Goal: Task Accomplishment & Management: Use online tool/utility

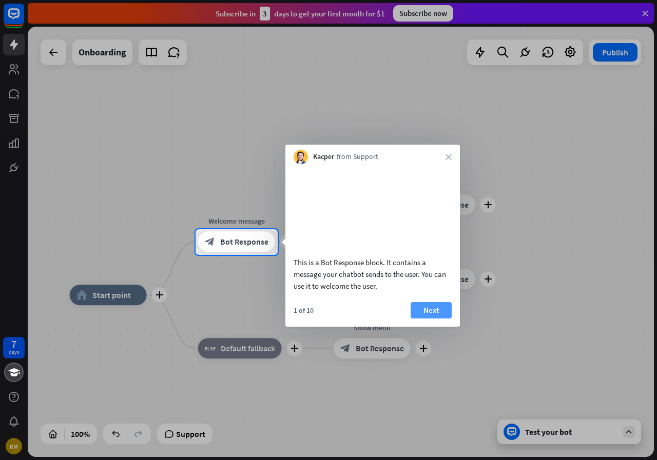
click at [429, 314] on button "Next" at bounding box center [430, 310] width 41 height 16
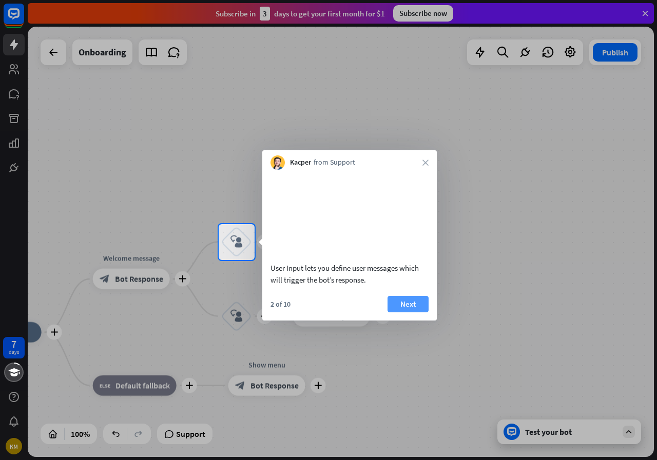
click at [411, 312] on button "Next" at bounding box center [407, 304] width 41 height 16
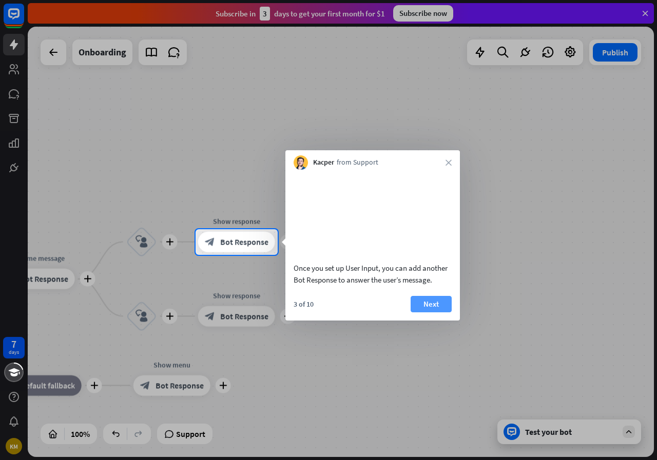
click at [432, 311] on button "Next" at bounding box center [430, 304] width 41 height 16
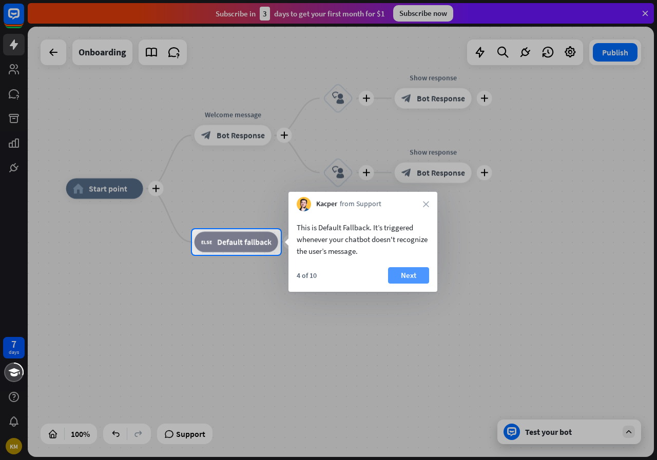
click at [416, 277] on button "Next" at bounding box center [408, 275] width 41 height 16
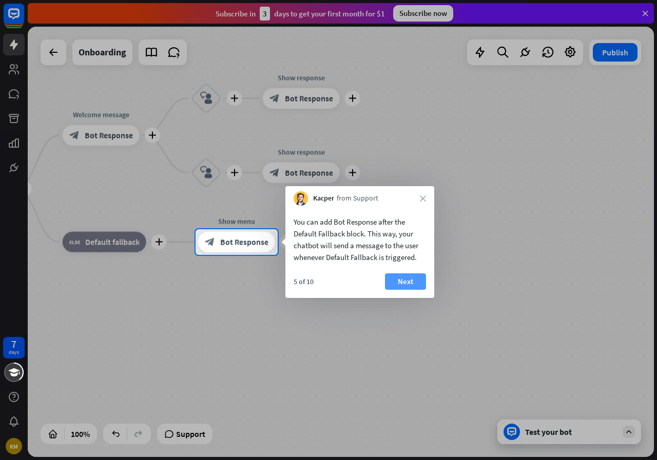
click at [410, 286] on button "Next" at bounding box center [405, 281] width 41 height 16
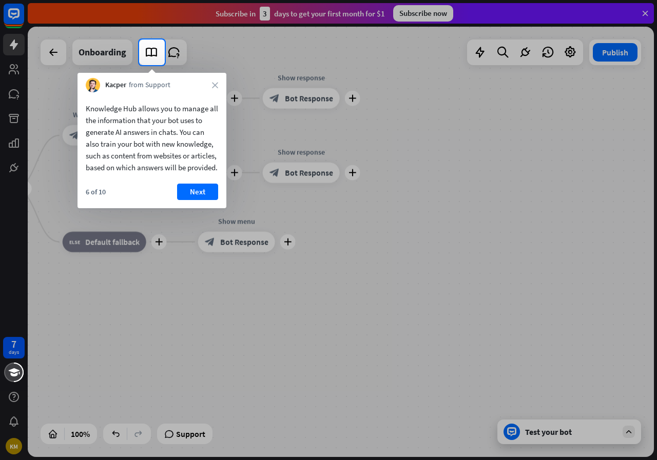
click at [194, 208] on div "6 of 10 Next" at bounding box center [151, 196] width 149 height 25
click at [195, 200] on button "Next" at bounding box center [197, 192] width 41 height 16
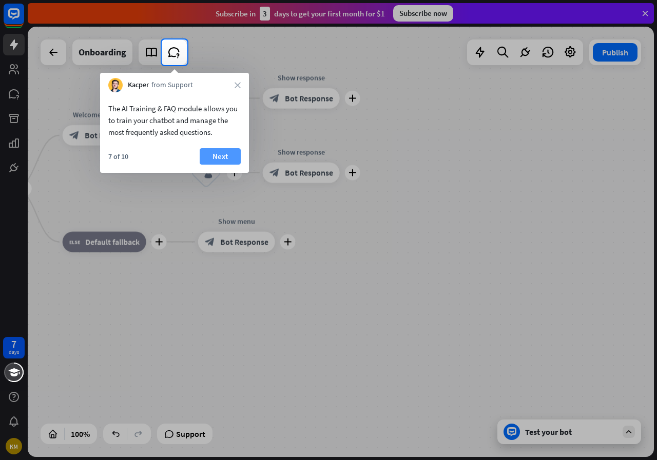
click at [226, 156] on button "Next" at bounding box center [220, 156] width 41 height 16
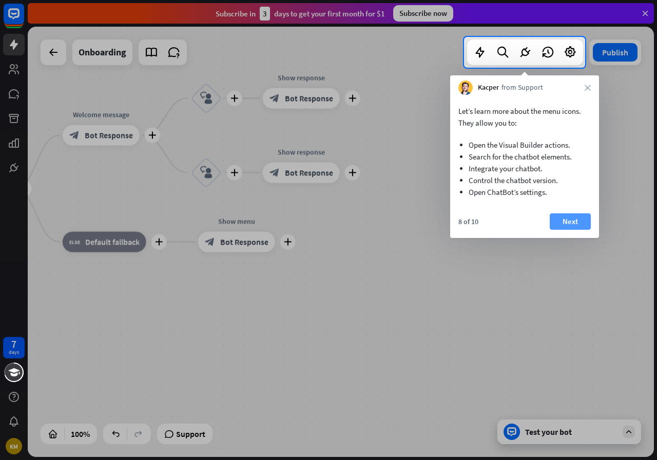
click at [561, 224] on button "Next" at bounding box center [569, 221] width 41 height 16
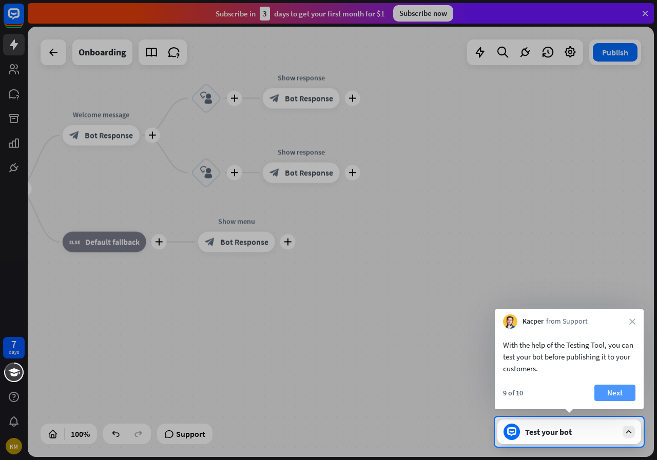
click at [619, 393] on button "Next" at bounding box center [614, 393] width 41 height 16
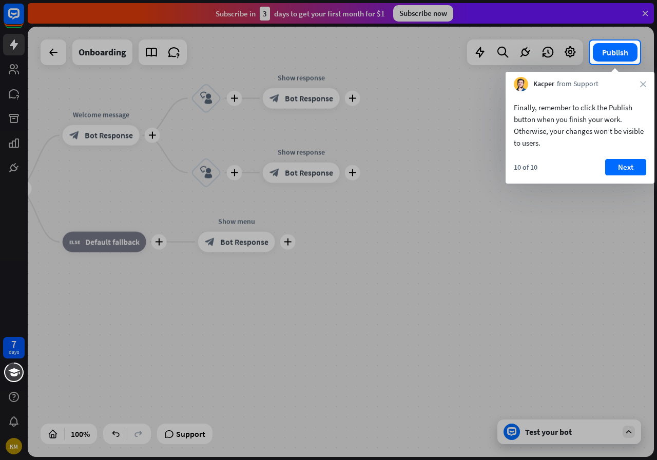
click at [621, 176] on div "10 of 10 Next" at bounding box center [579, 171] width 149 height 25
click at [621, 169] on button "Next" at bounding box center [625, 167] width 41 height 16
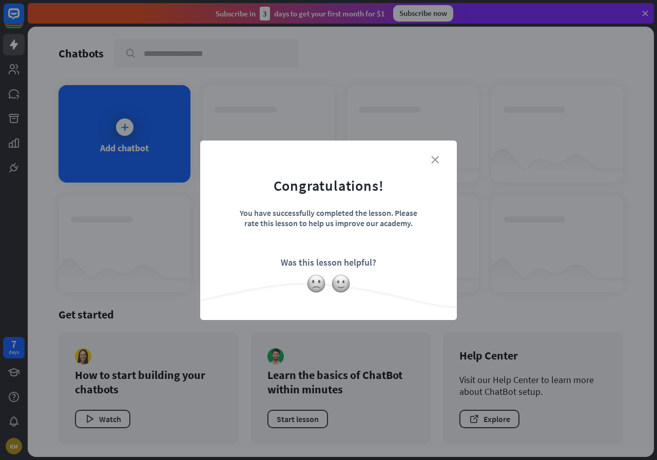
click at [432, 157] on icon "close" at bounding box center [435, 160] width 8 height 8
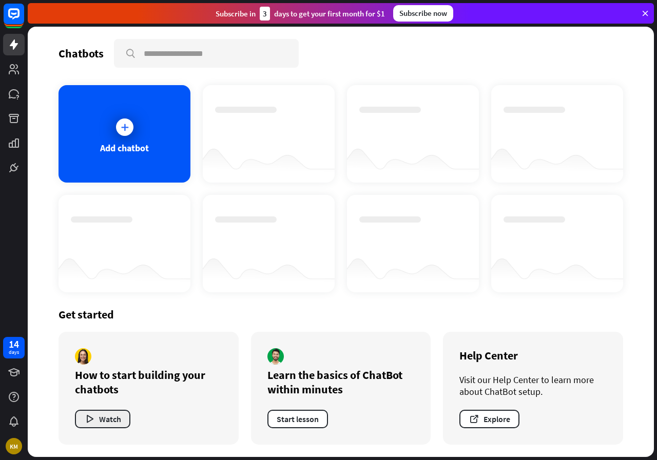
click at [109, 419] on button "Watch" at bounding box center [102, 419] width 55 height 18
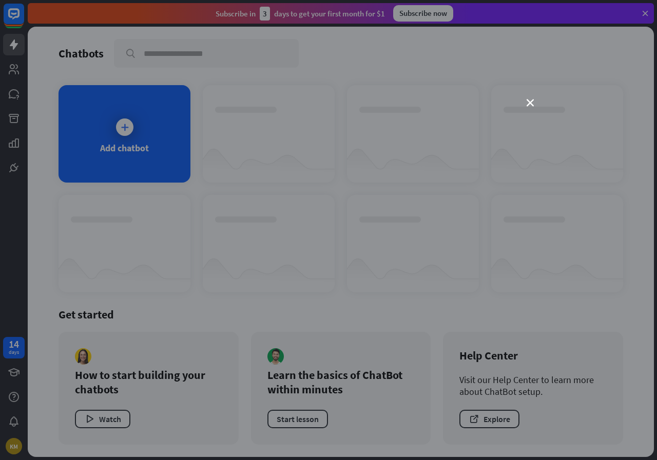
click at [562, 159] on div "close" at bounding box center [328, 230] width 657 height 460
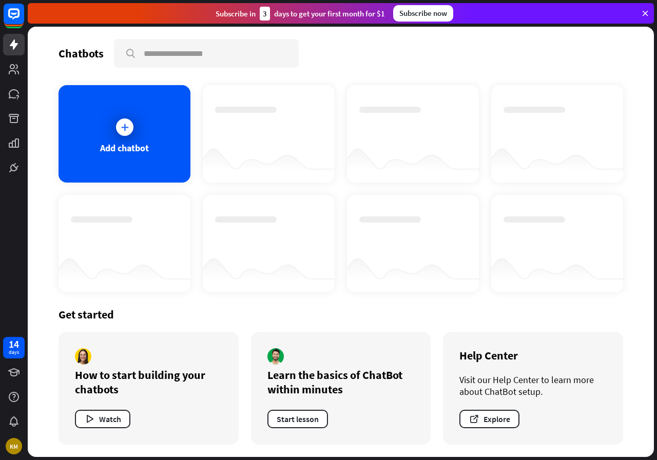
click at [646, 10] on icon at bounding box center [644, 13] width 9 height 9
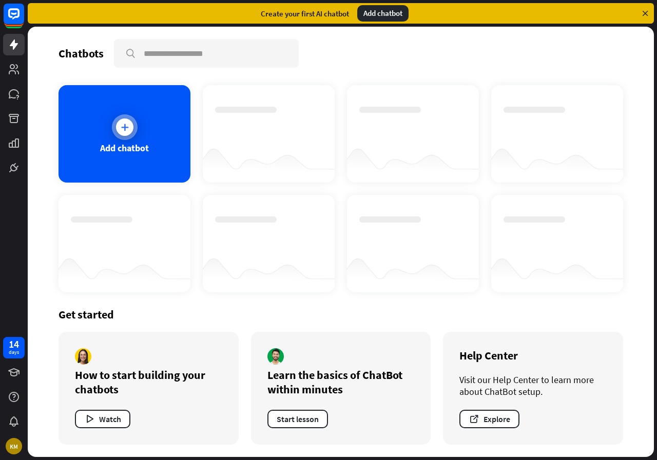
click at [164, 129] on div "Add chatbot" at bounding box center [124, 133] width 132 height 97
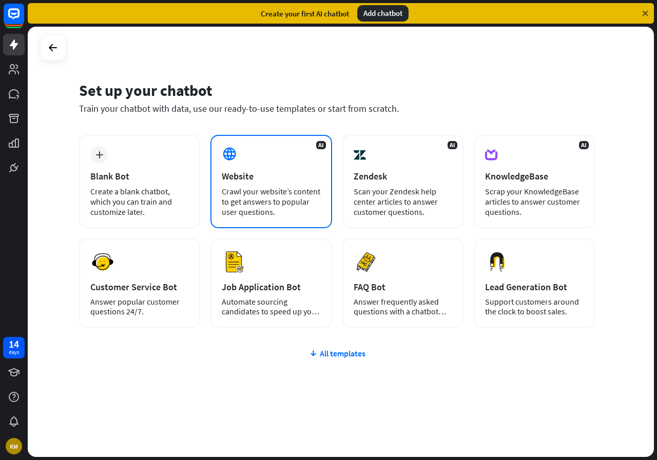
click at [291, 191] on div "Crawl your website’s content to get answers to popular user questions." at bounding box center [271, 201] width 98 height 31
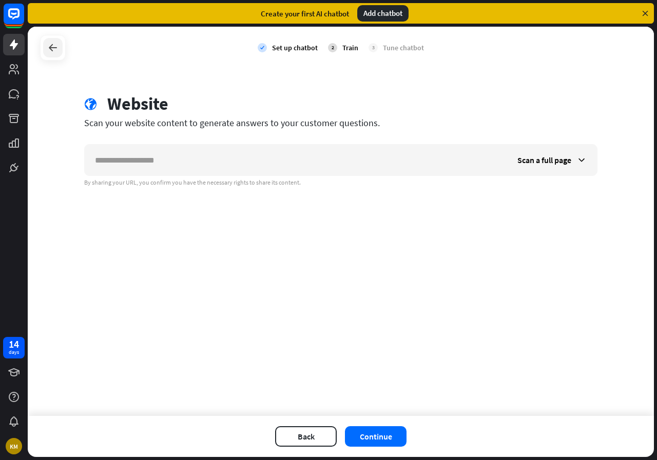
click at [57, 54] on div at bounding box center [52, 47] width 19 height 19
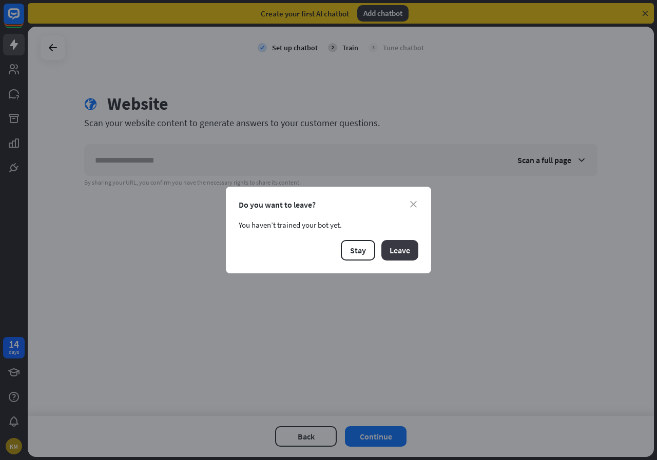
click at [396, 251] on button "Leave" at bounding box center [399, 250] width 37 height 21
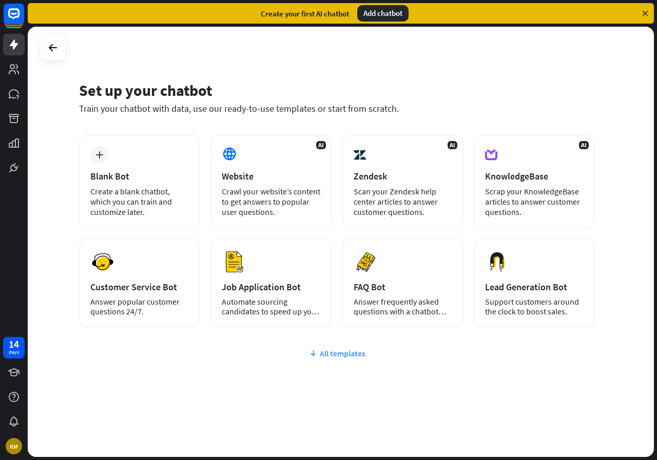
click at [342, 353] on div "All templates" at bounding box center [336, 353] width 515 height 10
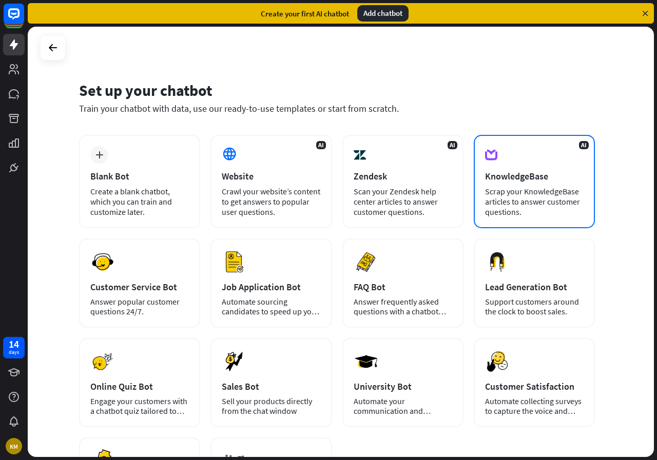
click at [478, 158] on div "AI KnowledgeBase Scrap your KnowledgeBase articles to answer customer questions." at bounding box center [533, 181] width 121 height 93
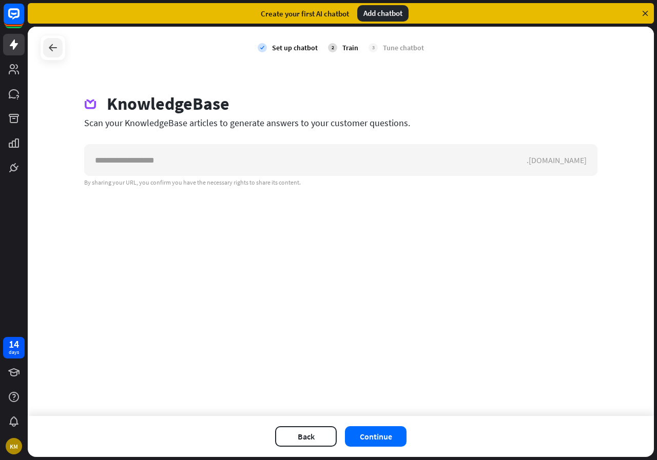
click at [54, 49] on icon at bounding box center [53, 48] width 12 height 12
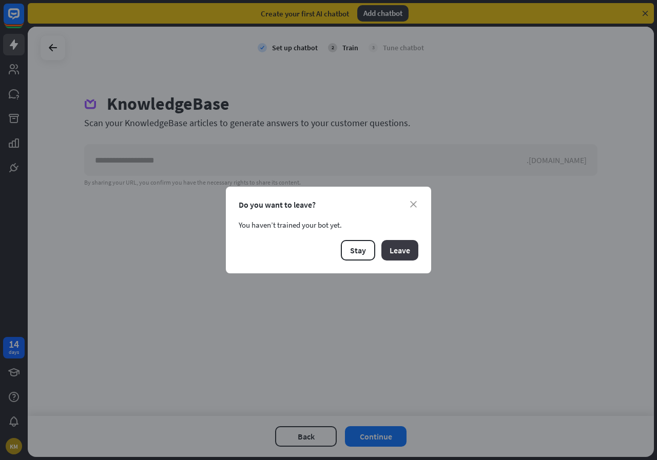
click at [403, 249] on button "Leave" at bounding box center [399, 250] width 37 height 21
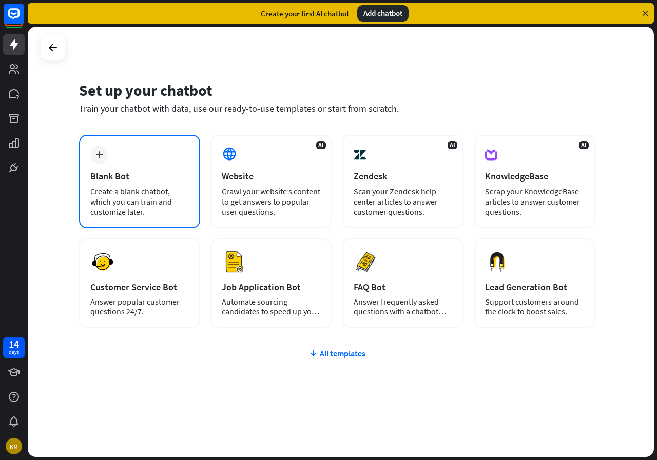
click at [132, 189] on div "Create a blank chatbot, which you can train and customize later." at bounding box center [139, 201] width 98 height 31
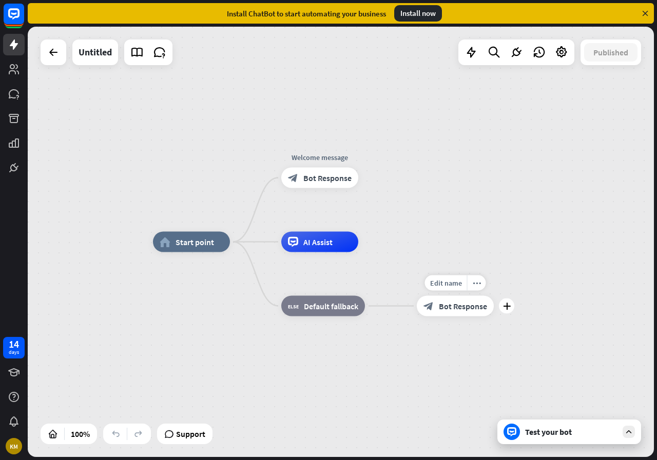
click at [448, 316] on div "Edit name more_horiz plus block_bot_response Bot Response" at bounding box center [454, 306] width 77 height 21
click at [507, 303] on icon "plus" at bounding box center [507, 306] width 8 height 7
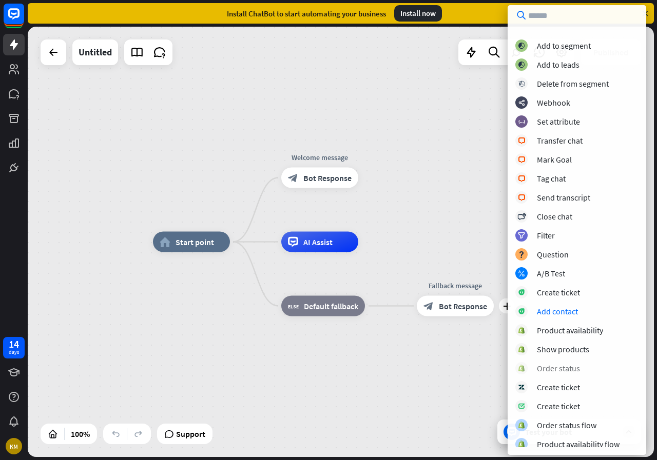
scroll to position [149, 0]
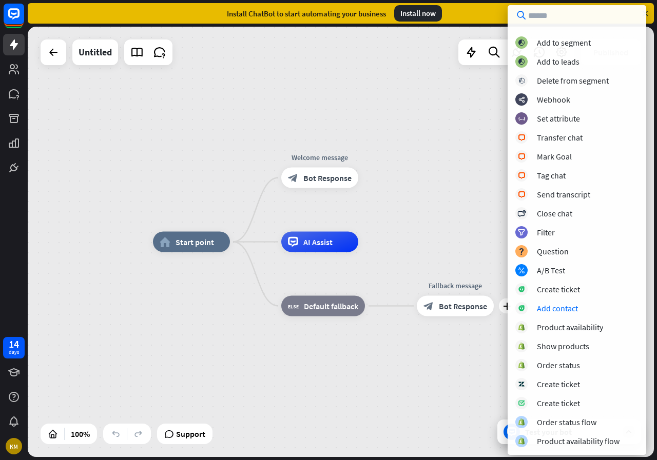
click at [396, 155] on div "home_2 Start point Welcome message block_bot_response Bot Response AI Assist bl…" at bounding box center [341, 242] width 626 height 430
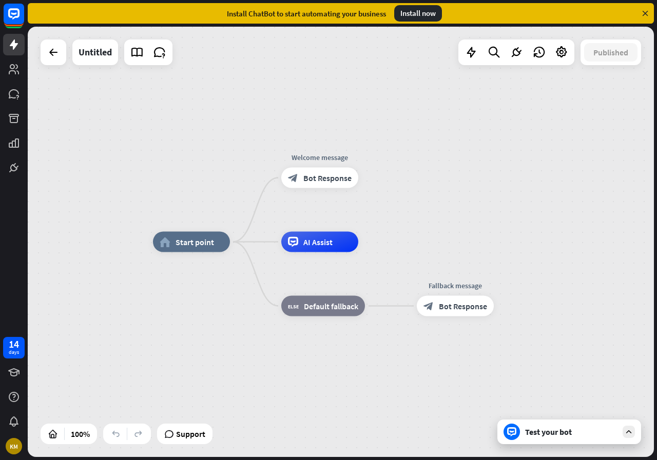
click at [556, 439] on div "Test your bot" at bounding box center [569, 432] width 144 height 25
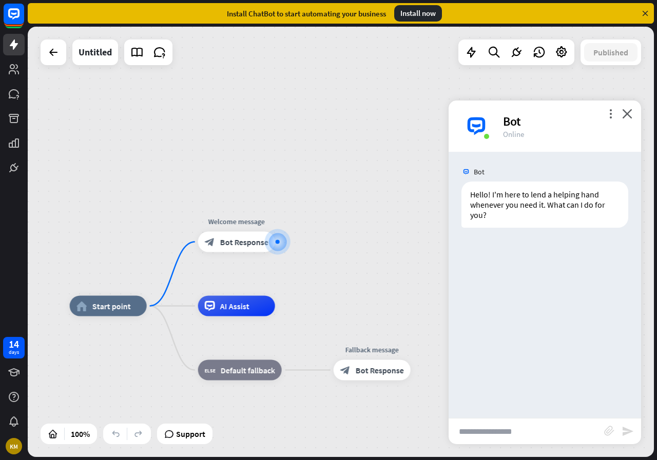
click at [495, 424] on input "text" at bounding box center [525, 432] width 155 height 26
type input "*"
type input "**********"
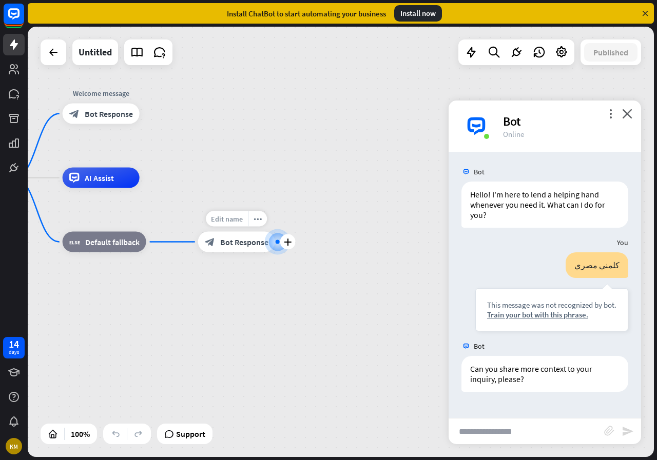
click at [234, 221] on span "Edit name" at bounding box center [227, 218] width 32 height 9
click at [234, 245] on span "Bot Response" at bounding box center [244, 242] width 48 height 10
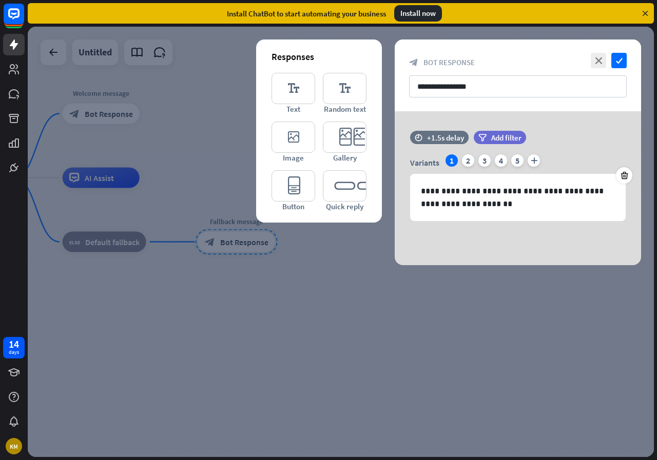
click at [627, 58] on div "**********" at bounding box center [517, 75] width 246 height 72
click at [620, 61] on icon "check" at bounding box center [618, 60] width 15 height 15
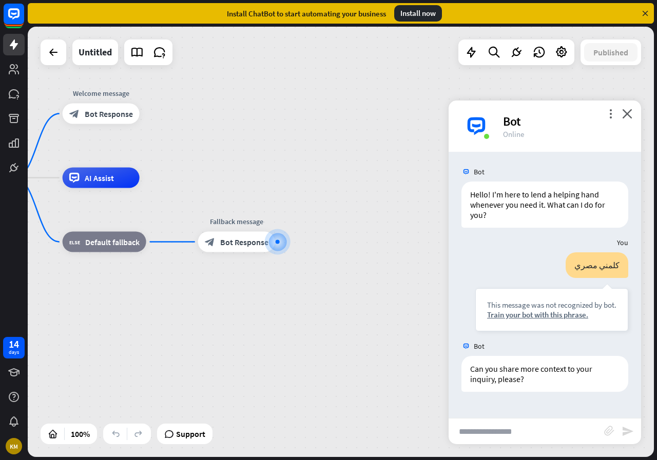
click at [647, 9] on icon at bounding box center [644, 13] width 9 height 9
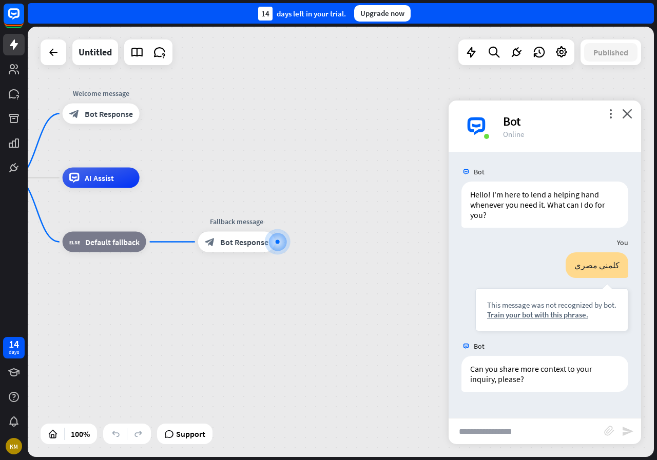
click at [482, 424] on input "text" at bounding box center [525, 432] width 155 height 26
type input "**********"
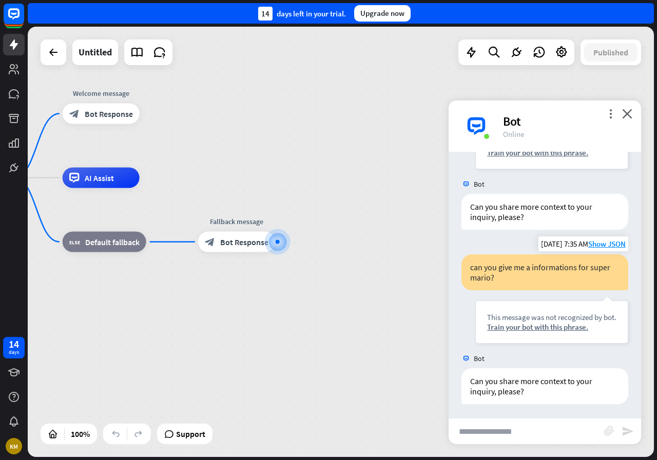
scroll to position [164, 0]
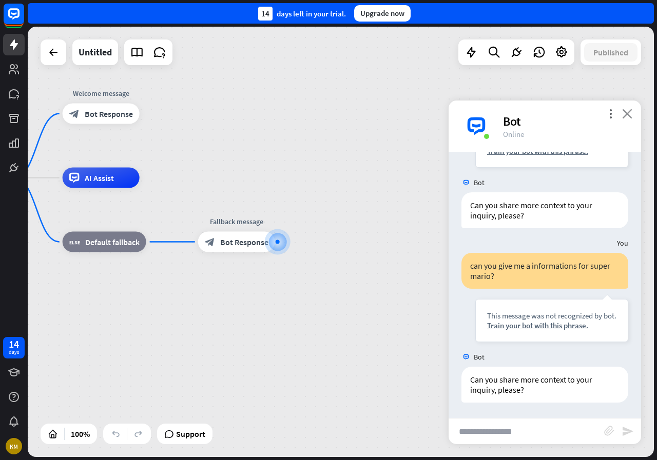
click at [625, 118] on icon "close" at bounding box center [627, 114] width 10 height 10
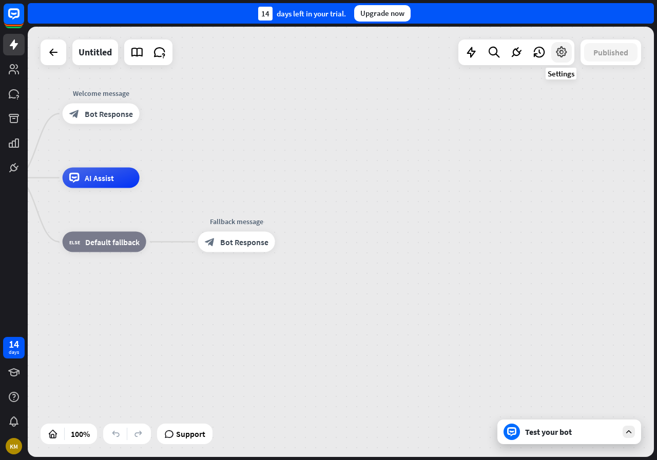
click at [553, 53] on div at bounding box center [561, 52] width 21 height 21
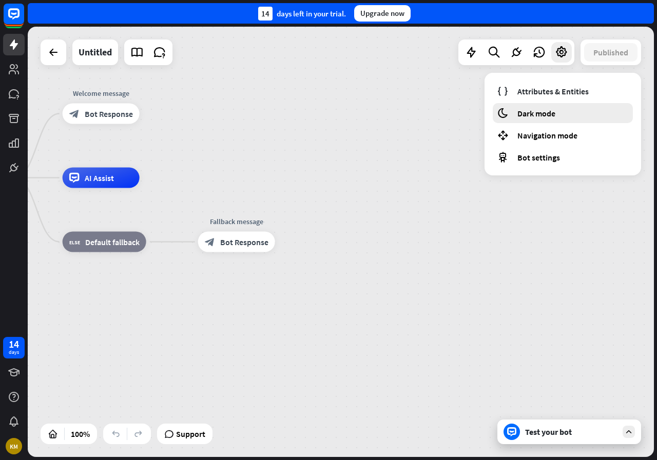
click at [521, 121] on div "moon Dark mode" at bounding box center [562, 113] width 140 height 20
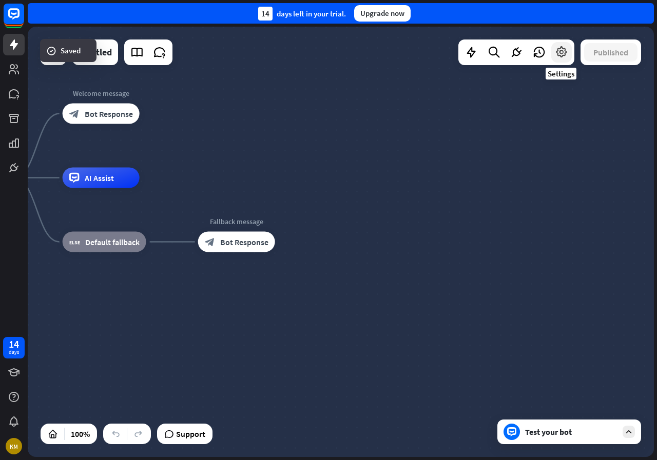
click at [558, 55] on icon at bounding box center [560, 52] width 13 height 13
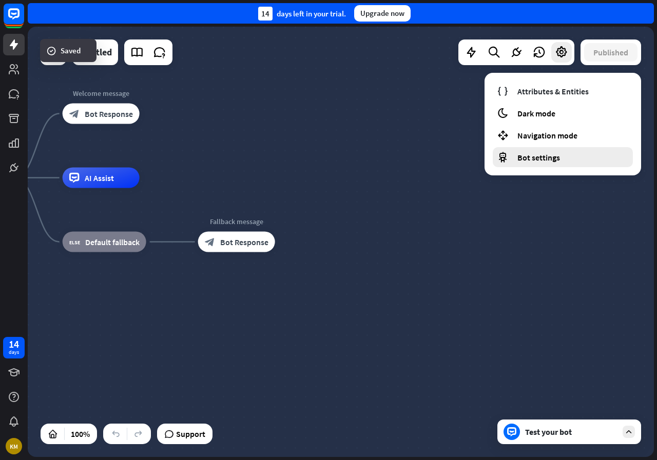
click at [530, 151] on div "Bot settings" at bounding box center [562, 157] width 140 height 20
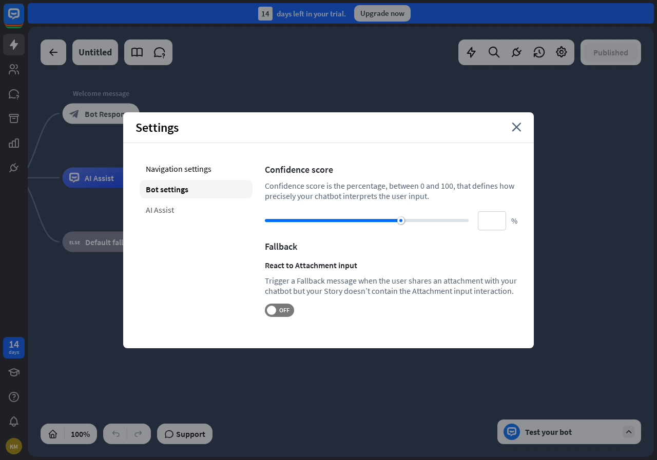
click at [169, 205] on div "AI Assist" at bounding box center [196, 210] width 113 height 18
type input "**"
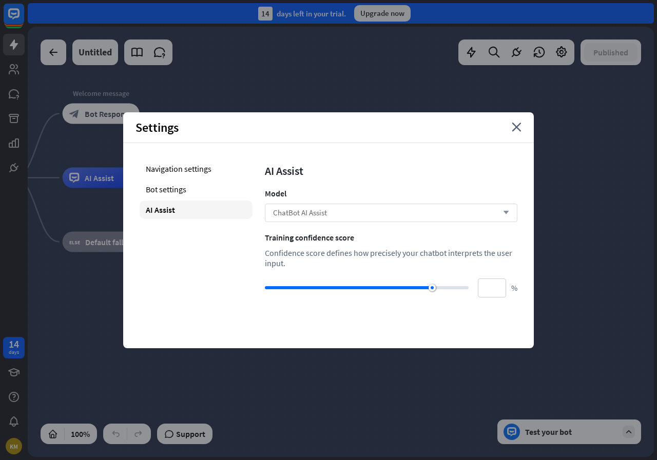
click at [306, 211] on span "ChatBot AI Assist" at bounding box center [300, 213] width 54 height 10
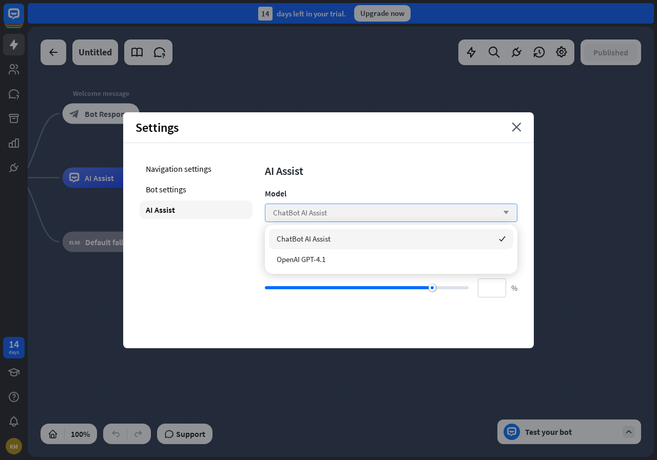
click at [306, 211] on span "ChatBot AI Assist" at bounding box center [300, 213] width 54 height 10
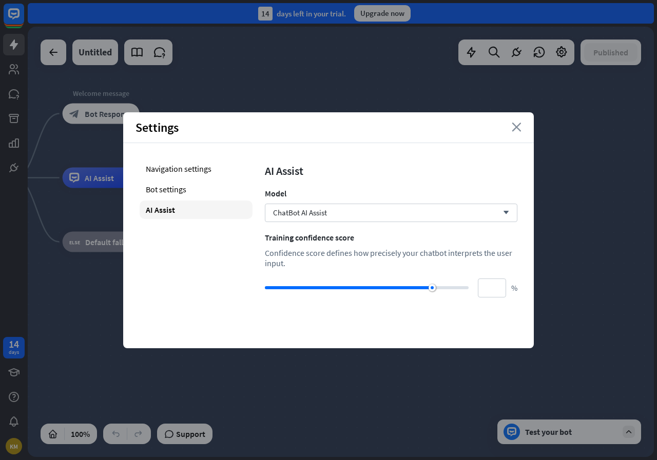
click at [517, 129] on icon "close" at bounding box center [516, 127] width 10 height 9
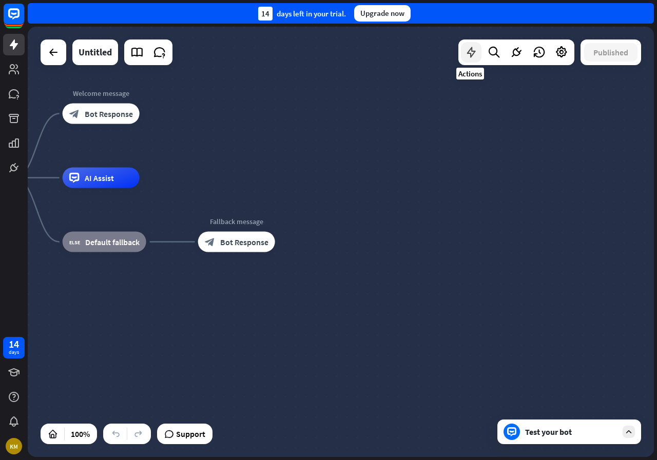
click at [475, 52] on icon at bounding box center [470, 52] width 13 height 13
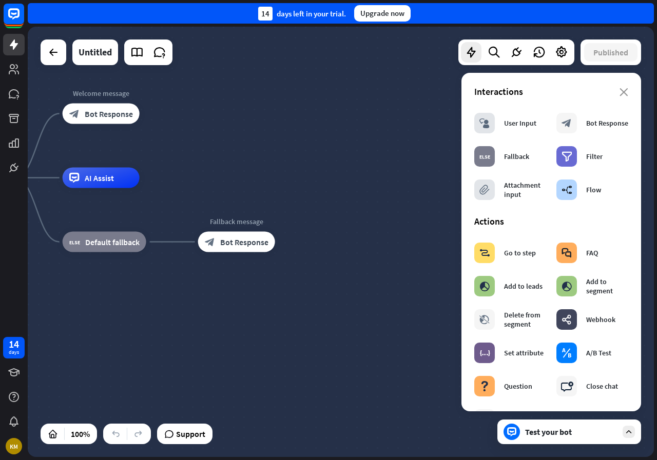
click at [386, 253] on div "home_2 Start point Welcome message block_bot_response Bot Response AI Assist bl…" at bounding box center [247, 393] width 626 height 430
click at [368, 251] on div "home_2 Start point Welcome message block_bot_response Bot Response AI Assist bl…" at bounding box center [247, 393] width 626 height 430
click at [656, 57] on div "home_2 Start point Welcome message block_bot_response Bot Response AI Assist bl…" at bounding box center [342, 243] width 629 height 433
click at [285, 326] on div "home_2 Start point Welcome message block_bot_response Bot Response AI Assist bl…" at bounding box center [247, 393] width 626 height 430
click at [284, 243] on icon "plus" at bounding box center [288, 242] width 8 height 7
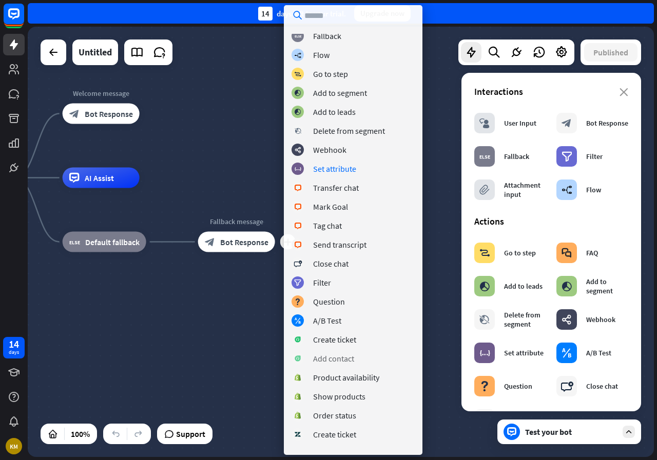
scroll to position [149, 0]
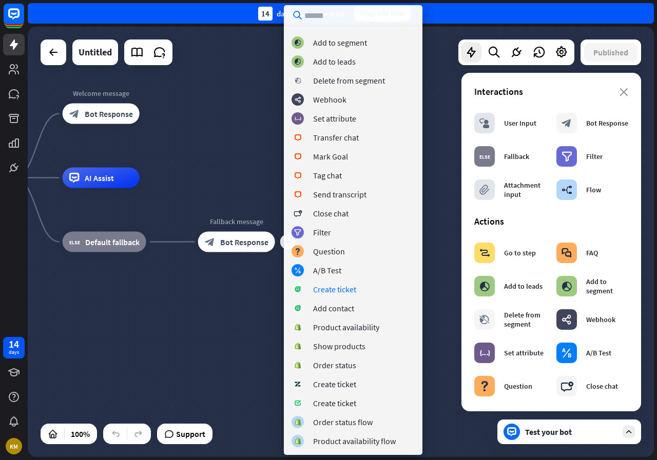
click at [194, 339] on div "home_2 Start point Welcome message block_bot_response Bot Response AI Assist bl…" at bounding box center [247, 393] width 626 height 430
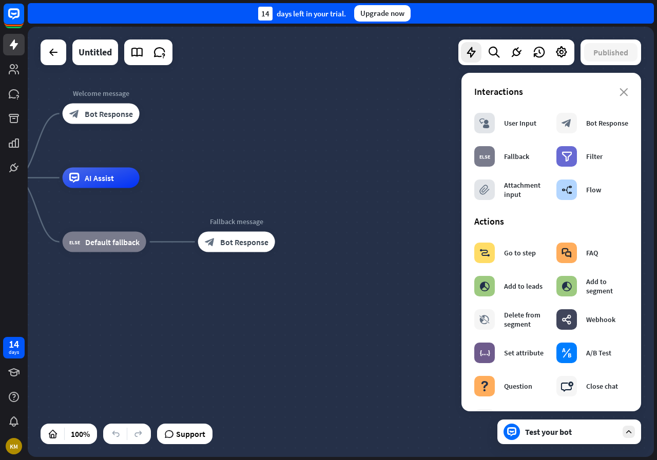
click at [147, 351] on div "home_2 Start point Welcome message block_bot_response Bot Response AI Assist bl…" at bounding box center [247, 393] width 626 height 430
click at [619, 91] on icon "close" at bounding box center [623, 92] width 9 height 8
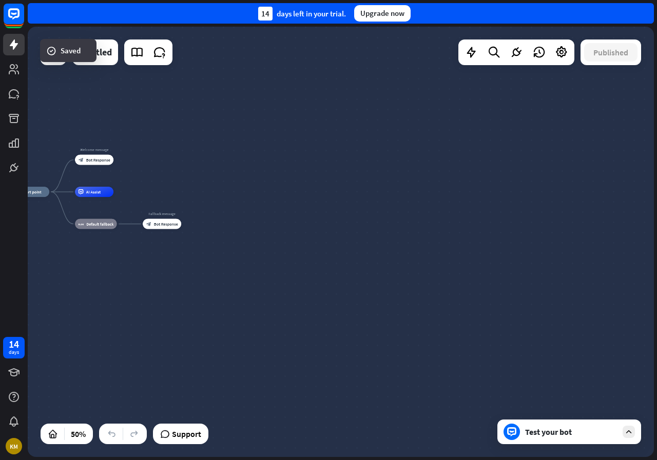
click at [50, 65] on div at bounding box center [54, 52] width 26 height 26
click at [50, 62] on div at bounding box center [53, 52] width 21 height 21
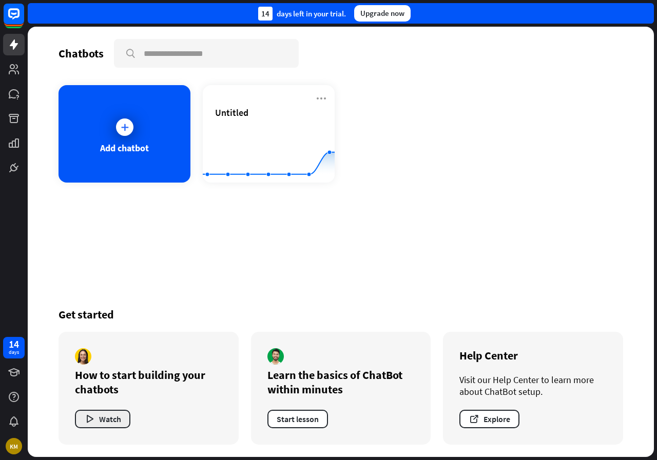
click at [113, 416] on button "Watch" at bounding box center [102, 419] width 55 height 18
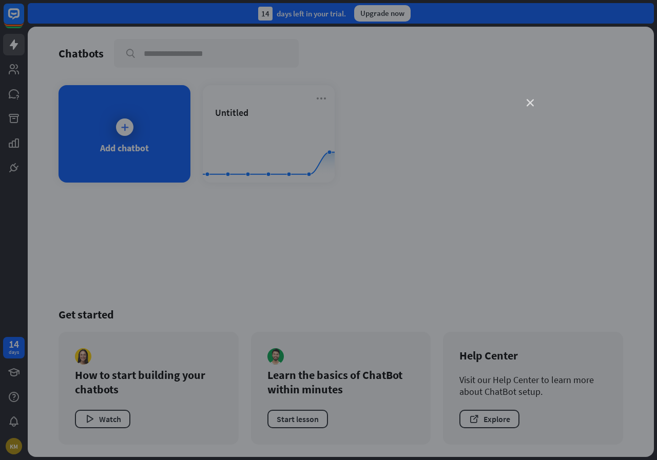
click at [527, 101] on icon "close" at bounding box center [529, 103] width 7 height 7
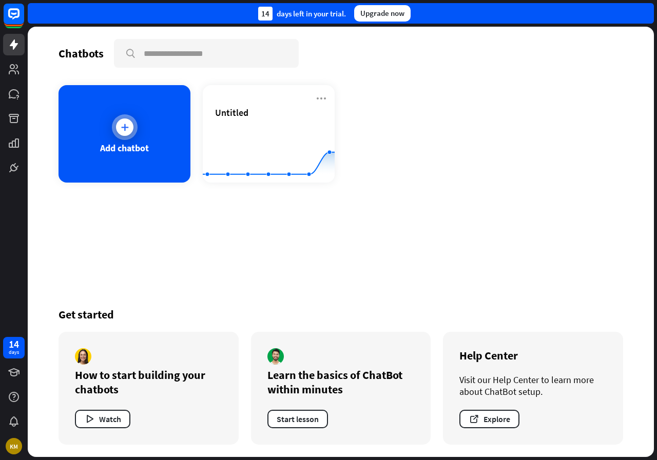
click at [124, 140] on div "Add chatbot" at bounding box center [124, 133] width 132 height 97
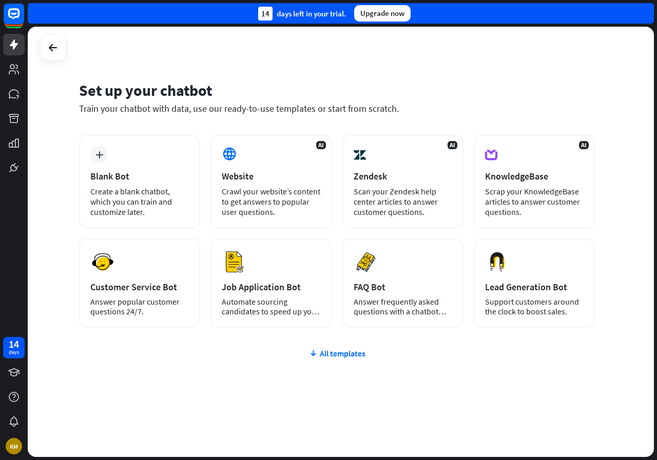
click at [62, 58] on div at bounding box center [53, 48] width 26 height 26
click at [53, 46] on icon at bounding box center [53, 48] width 12 height 12
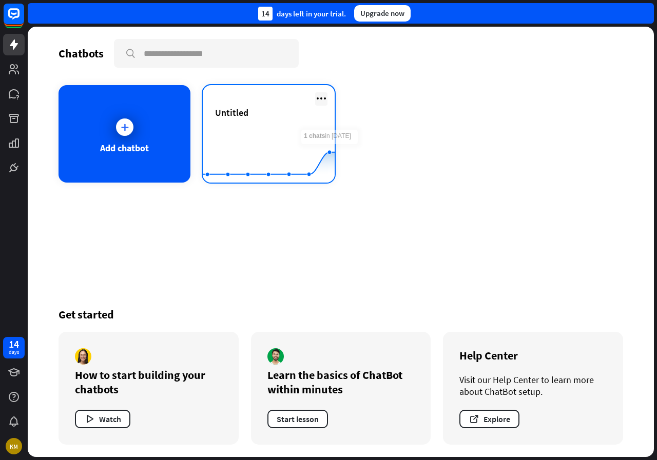
click at [327, 97] on icon at bounding box center [321, 98] width 12 height 12
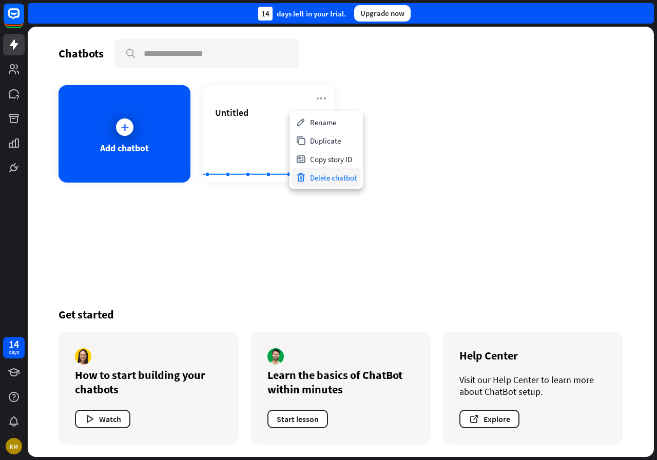
click at [323, 176] on div "Delete chatbot" at bounding box center [325, 177] width 69 height 18
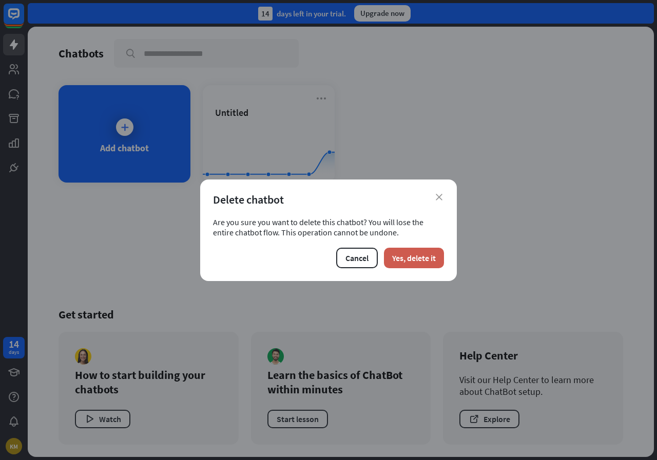
click at [409, 258] on button "Yes, delete it" at bounding box center [414, 258] width 60 height 21
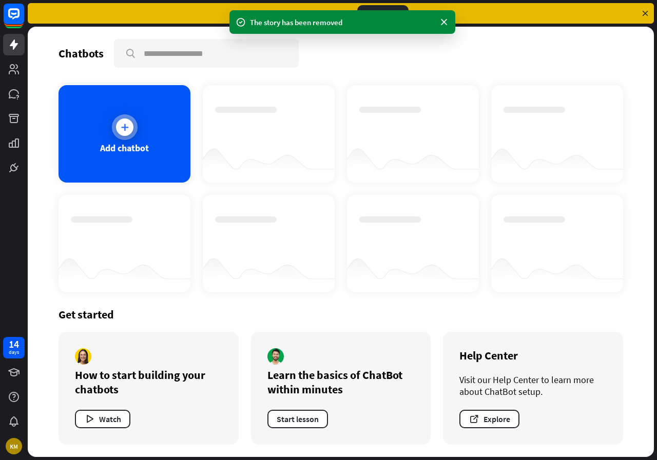
click at [134, 147] on div "Add chatbot" at bounding box center [124, 148] width 49 height 12
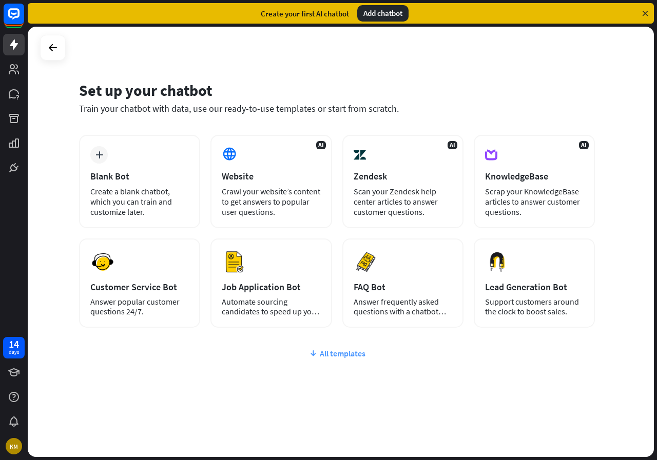
click at [324, 350] on div "All templates" at bounding box center [336, 353] width 515 height 10
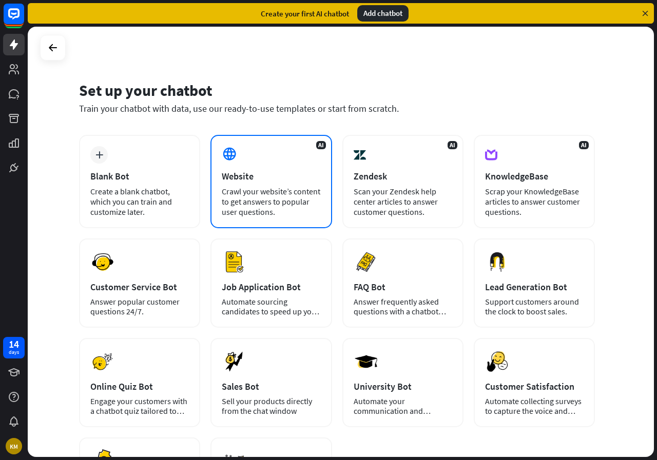
click at [244, 196] on div "Crawl your website’s content to get answers to popular user questions." at bounding box center [271, 201] width 98 height 31
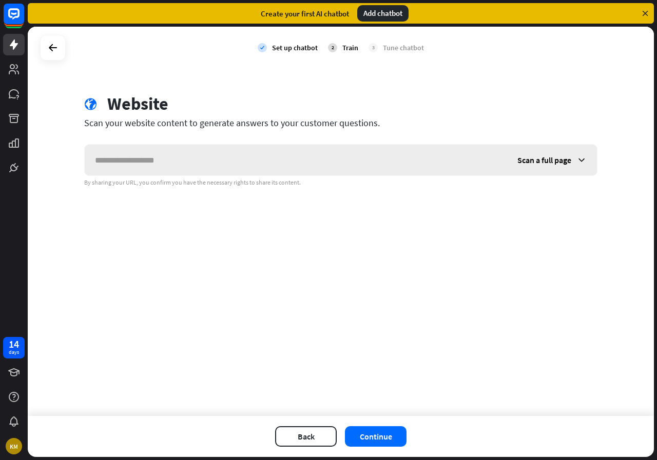
click at [519, 165] on div "Scan a full page" at bounding box center [552, 160] width 90 height 31
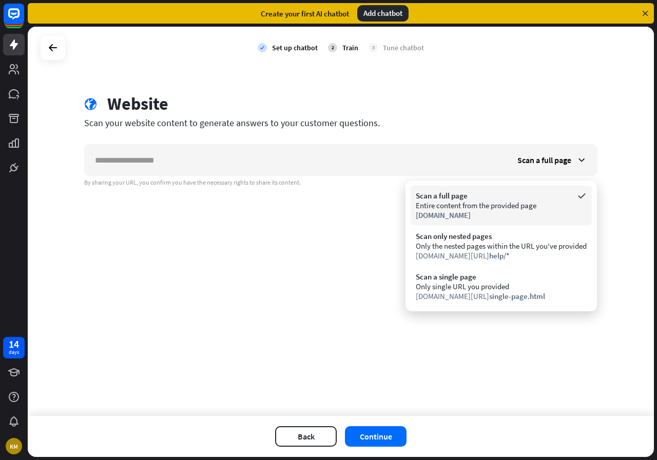
click at [450, 196] on div "Scan a full page" at bounding box center [500, 196] width 171 height 10
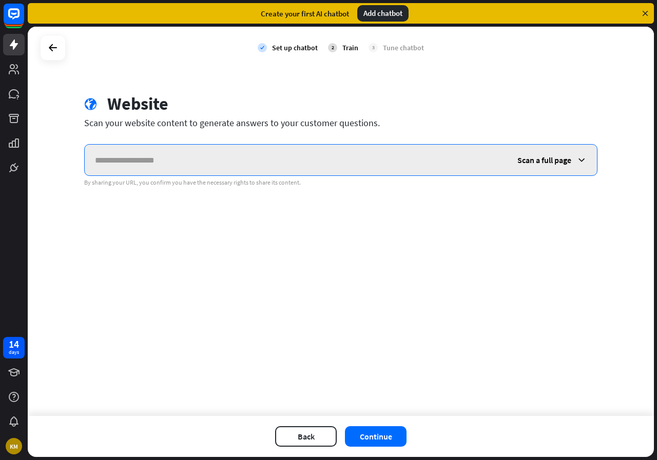
click at [233, 165] on input "text" at bounding box center [296, 160] width 422 height 31
type input "**********"
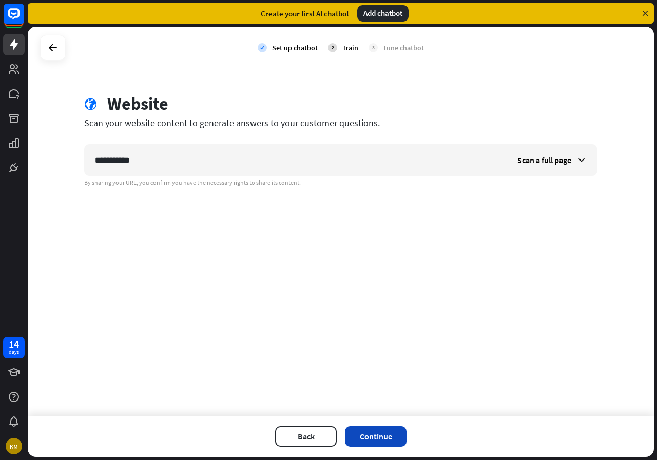
click at [359, 438] on button "Continue" at bounding box center [376, 436] width 62 height 21
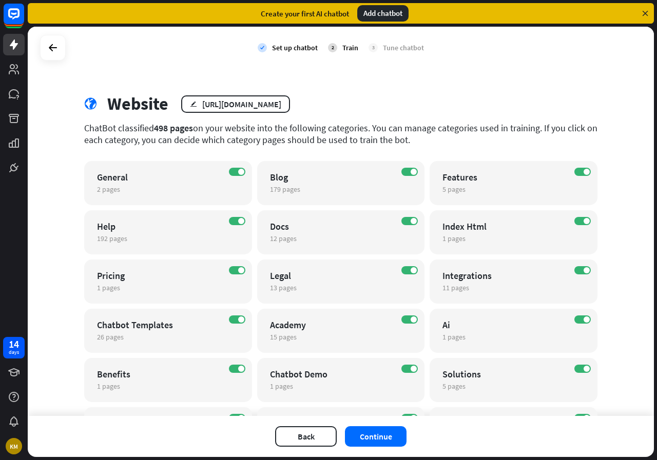
click at [335, 47] on div "2 Train" at bounding box center [343, 48] width 30 height 26
click at [281, 104] on div "[URL][DOMAIN_NAME]" at bounding box center [241, 104] width 79 height 10
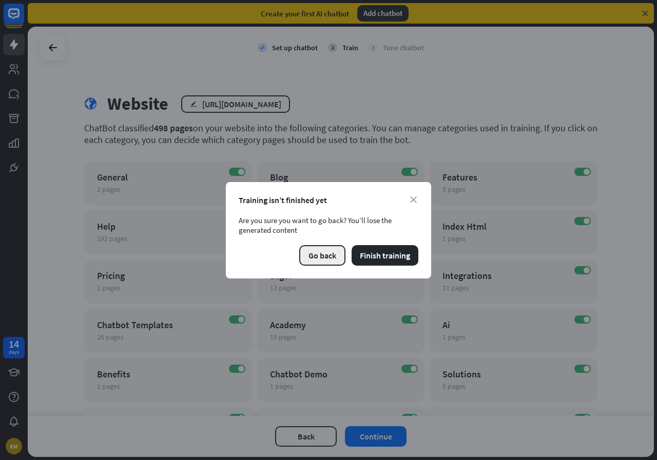
click at [310, 262] on button "Go back" at bounding box center [322, 255] width 46 height 21
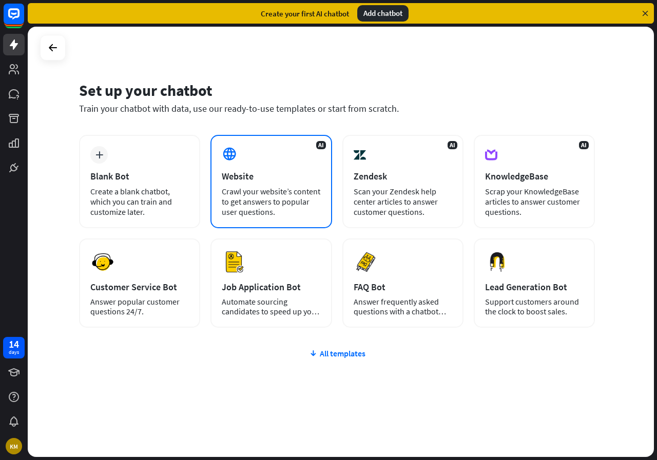
click at [285, 208] on div "Crawl your website’s content to get answers to popular user questions." at bounding box center [271, 201] width 98 height 31
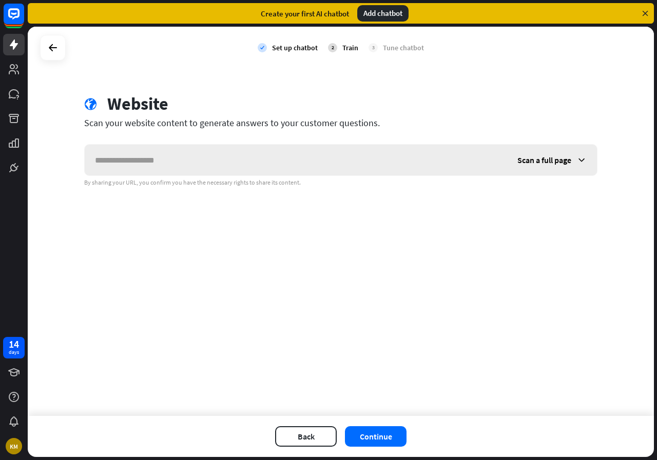
click at [533, 164] on span "Scan a full page" at bounding box center [544, 160] width 54 height 10
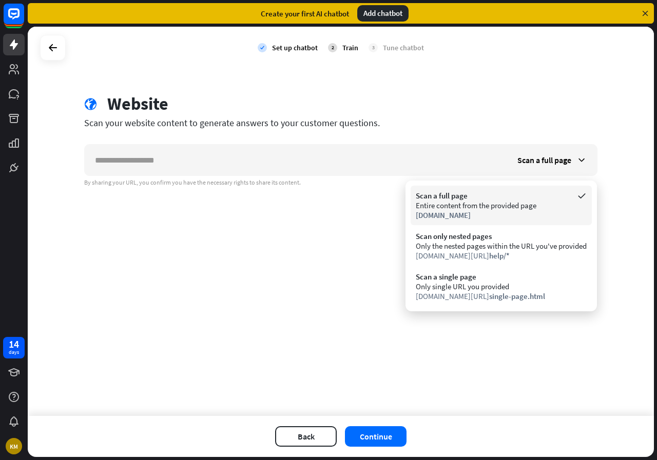
click at [497, 205] on div "Entire content from the provided page" at bounding box center [500, 206] width 171 height 10
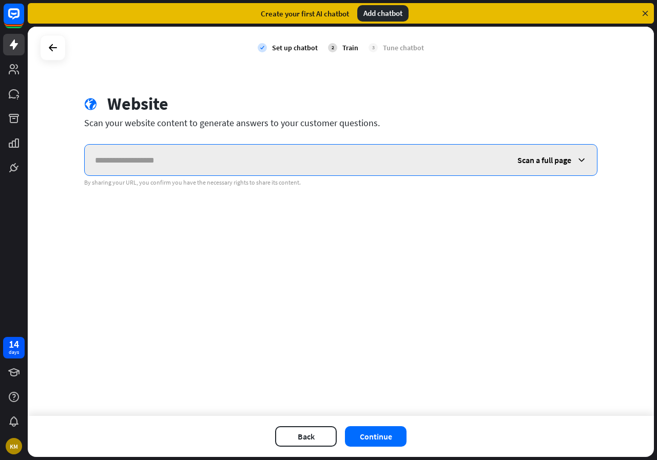
click at [326, 163] on input "text" at bounding box center [296, 160] width 422 height 31
type input "**********"
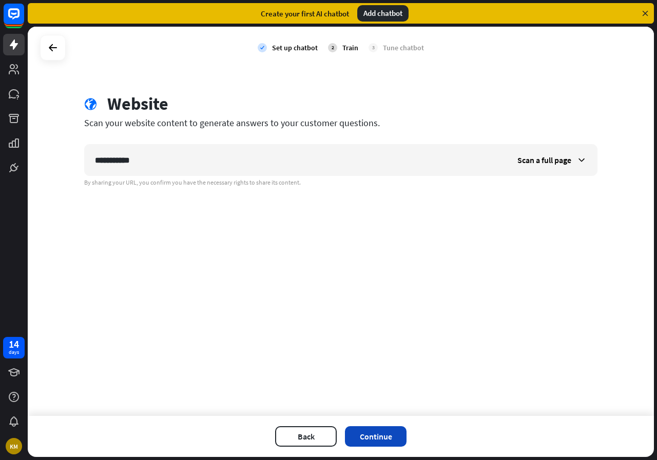
click at [387, 442] on button "Continue" at bounding box center [376, 436] width 62 height 21
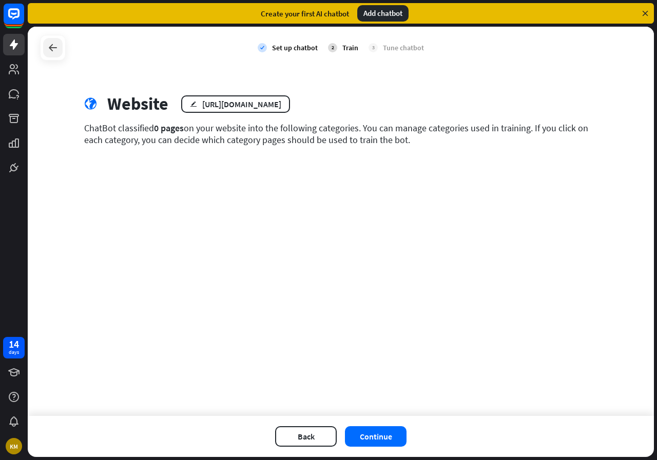
click at [57, 51] on icon at bounding box center [53, 48] width 12 height 12
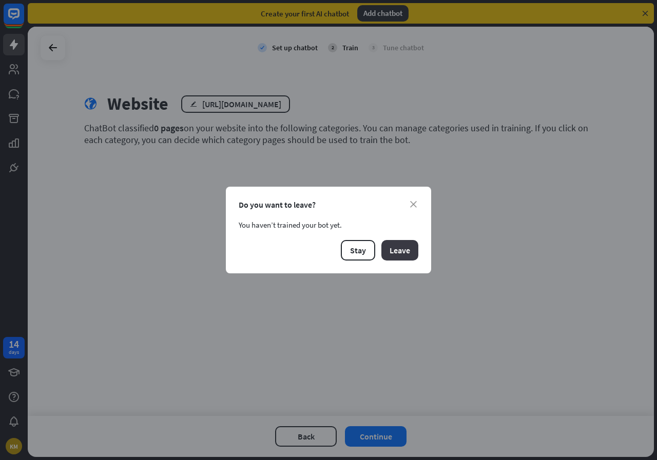
click at [387, 244] on button "Leave" at bounding box center [399, 250] width 37 height 21
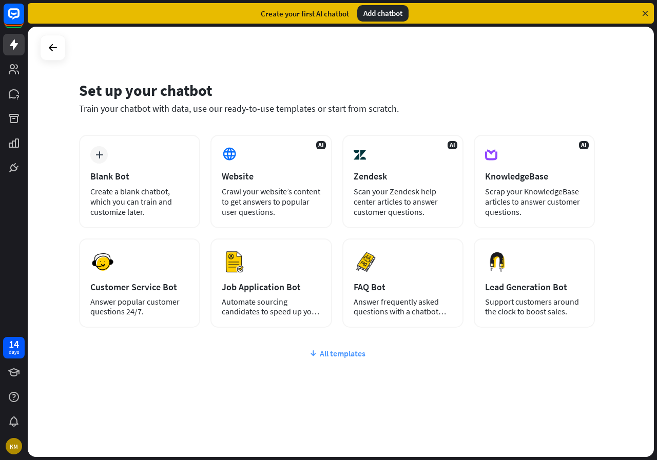
click at [321, 350] on div "All templates" at bounding box center [336, 353] width 515 height 10
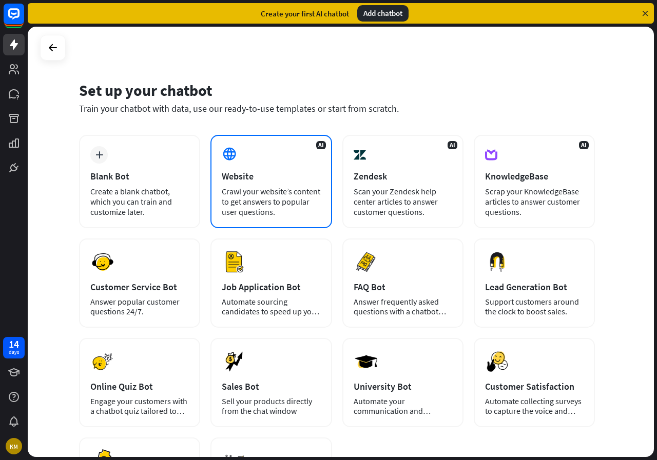
click at [235, 175] on div "Website" at bounding box center [271, 176] width 98 height 12
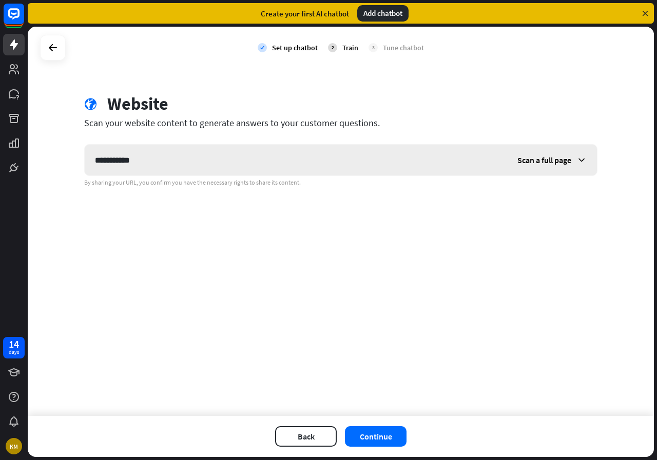
type input "**********"
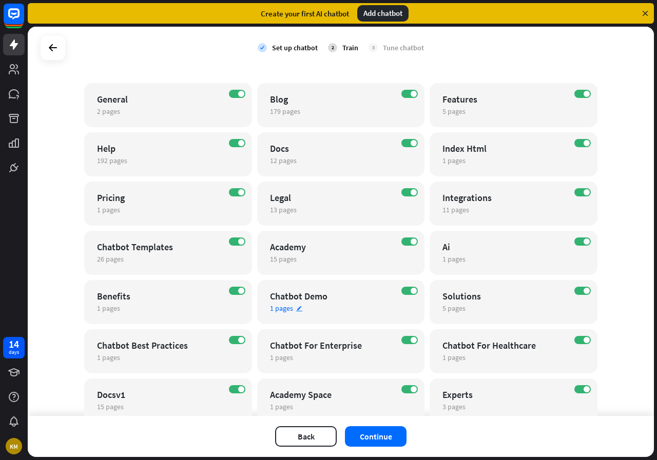
scroll to position [60, 0]
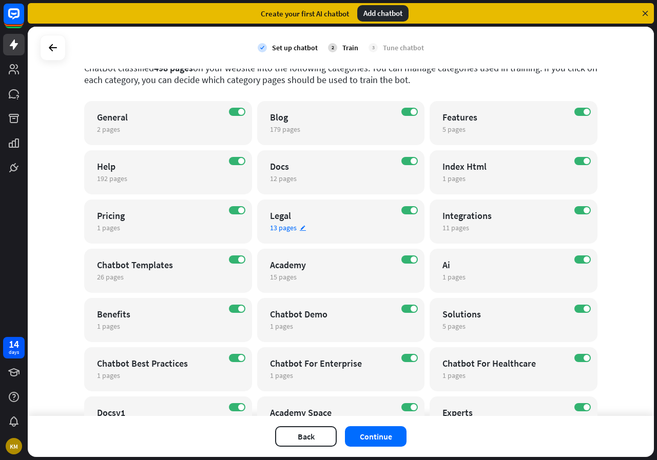
click at [344, 222] on div "ON Legal 13 pages edit" at bounding box center [341, 222] width 168 height 44
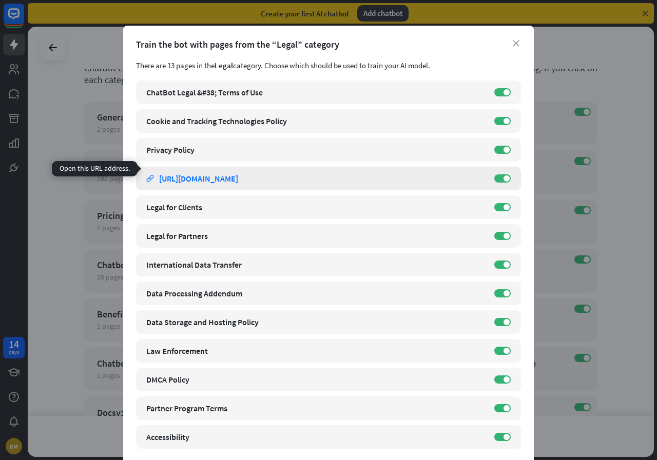
scroll to position [41, 0]
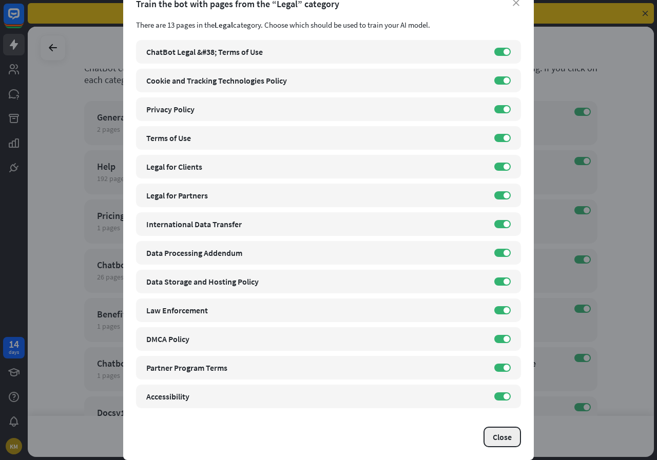
click at [486, 435] on button "Close" at bounding box center [501, 437] width 37 height 21
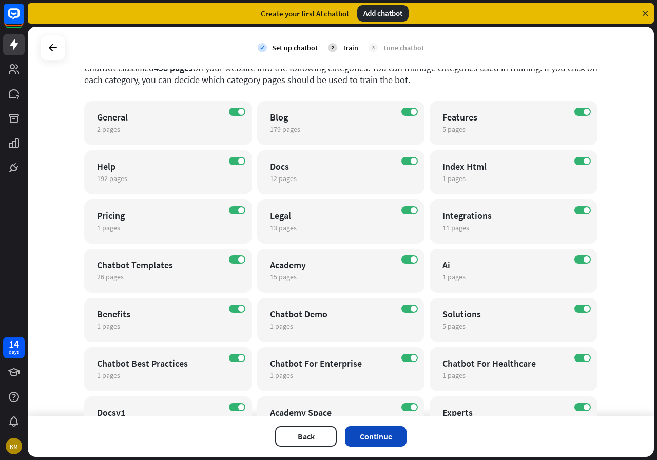
click at [361, 436] on button "Continue" at bounding box center [376, 436] width 62 height 21
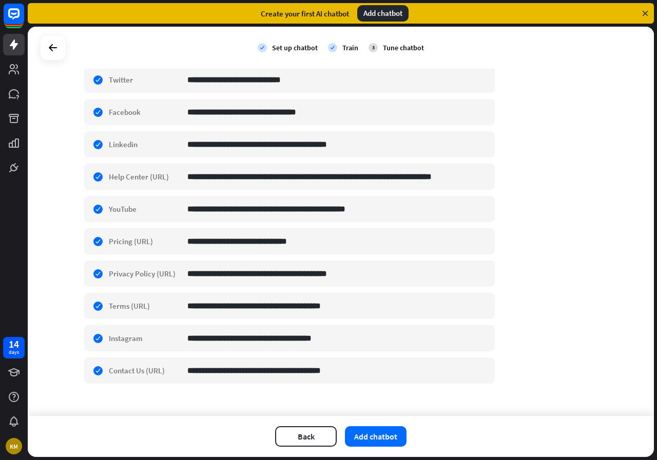
scroll to position [300, 0]
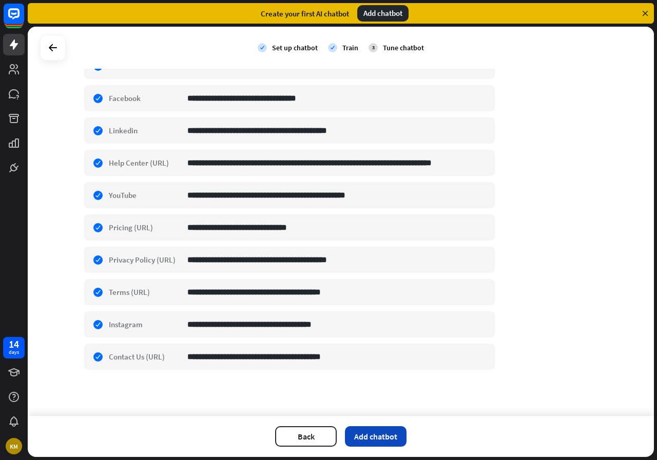
click at [375, 431] on button "Add chatbot" at bounding box center [376, 436] width 62 height 21
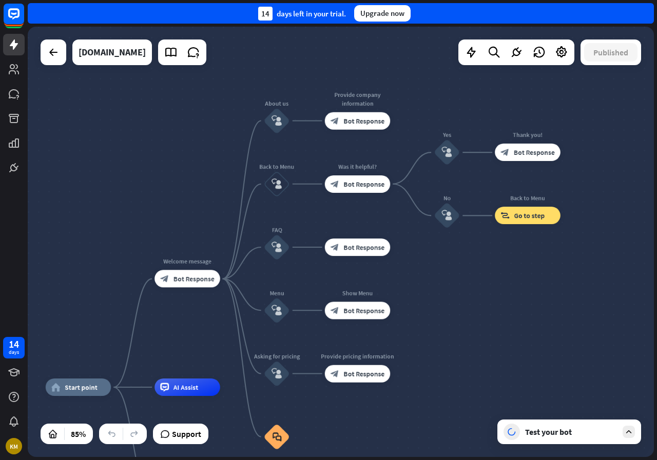
drag, startPoint x: 532, startPoint y: 186, endPoint x: 479, endPoint y: 255, distance: 87.8
click at [479, 255] on div "home_2 Start point Welcome message block_bot_response Bot Response About us blo…" at bounding box center [341, 242] width 626 height 430
click at [624, 436] on div at bounding box center [628, 432] width 12 height 12
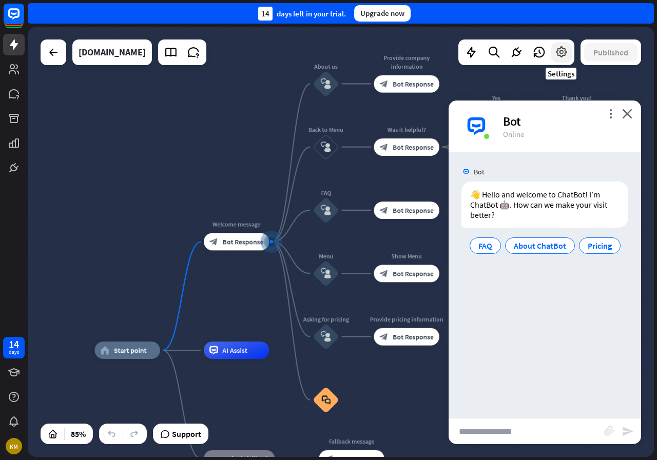
click at [563, 55] on icon at bounding box center [560, 52] width 13 height 13
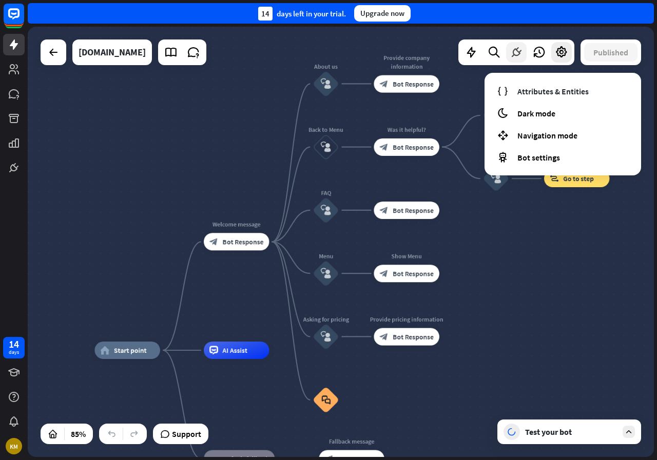
click at [514, 50] on icon at bounding box center [515, 52] width 13 height 13
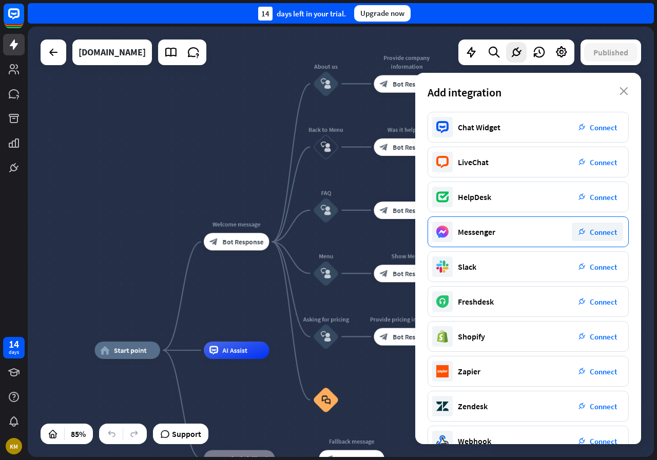
click at [602, 234] on span "Connect" at bounding box center [602, 232] width 27 height 10
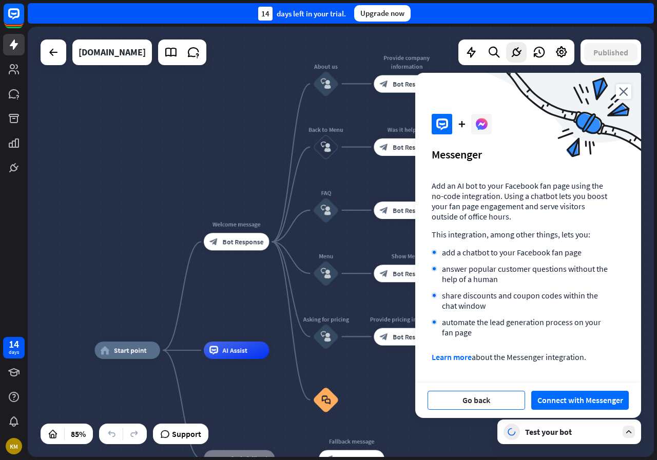
click at [481, 404] on button "Go back" at bounding box center [475, 400] width 97 height 19
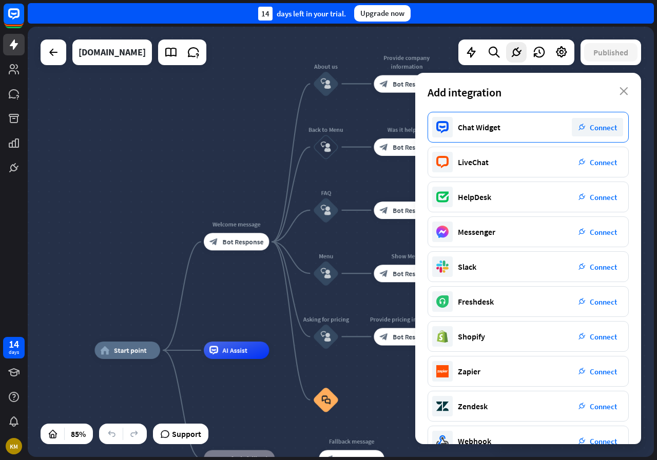
click at [581, 126] on icon "plug_integration" at bounding box center [581, 127] width 7 height 7
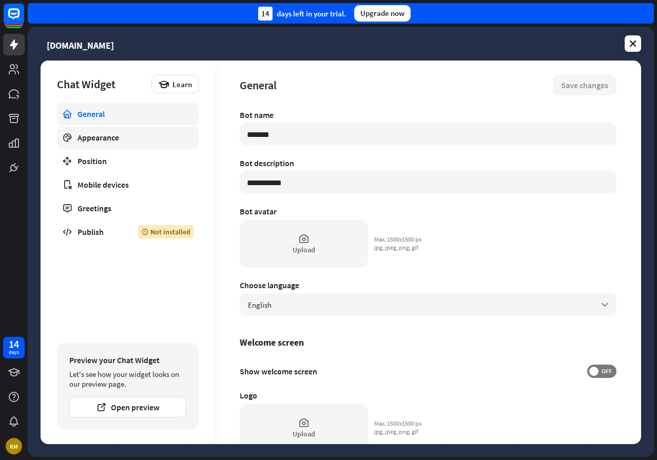
click at [87, 130] on link "Appearance" at bounding box center [128, 137] width 142 height 23
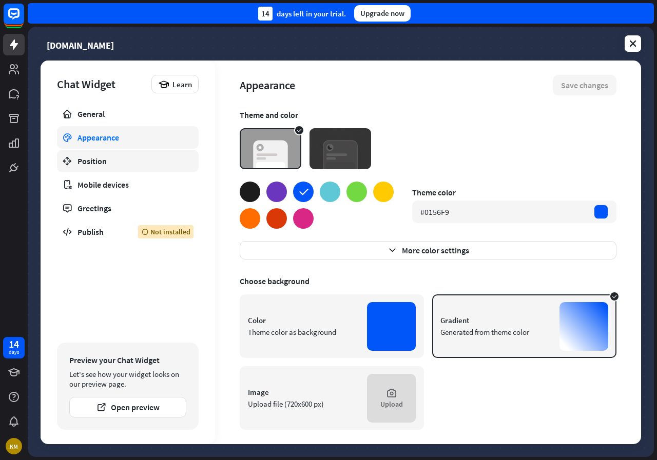
click at [68, 163] on icon at bounding box center [67, 161] width 10 height 10
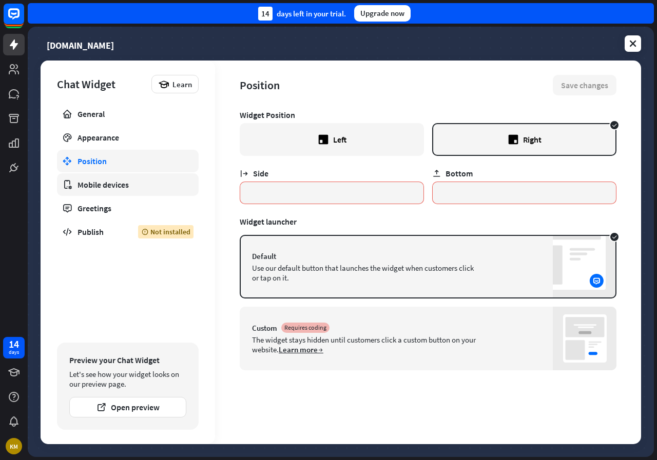
click at [87, 186] on div "Mobile devices" at bounding box center [127, 185] width 101 height 10
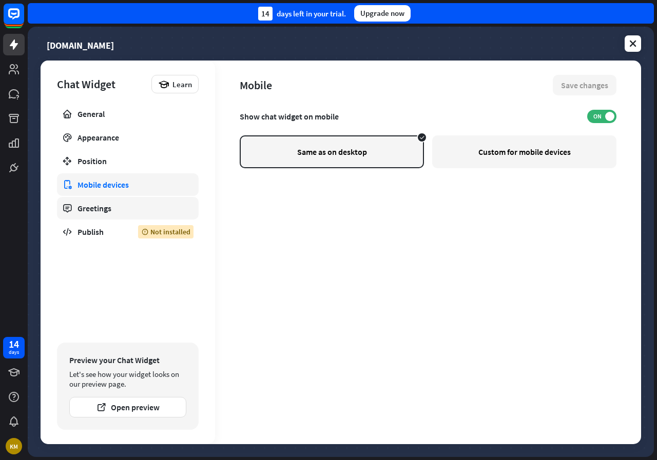
click at [86, 214] on link "Greetings" at bounding box center [128, 208] width 142 height 23
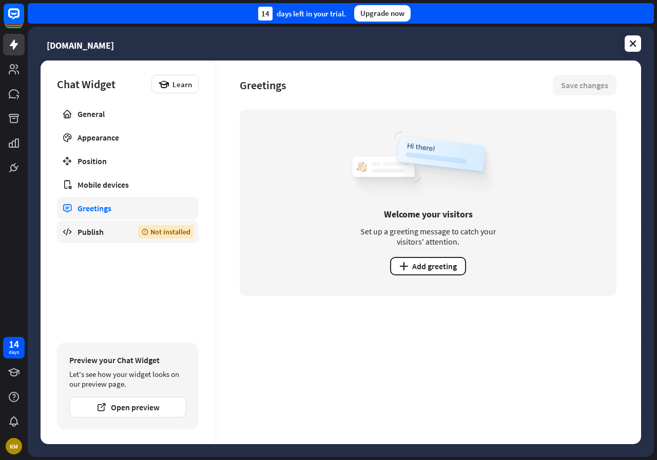
click at [86, 234] on div "Publish" at bounding box center [99, 232] width 45 height 10
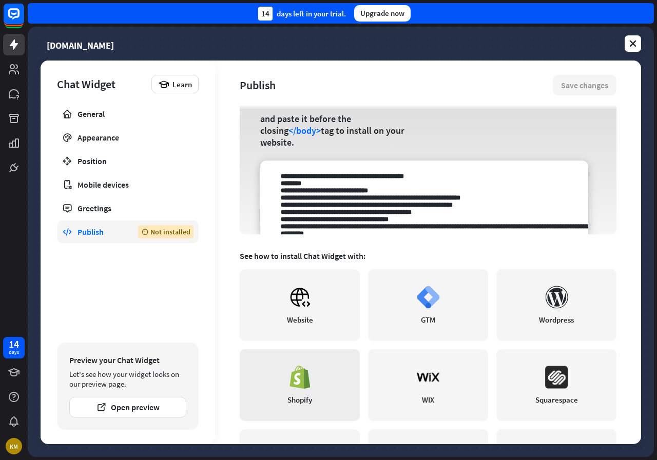
scroll to position [103, 0]
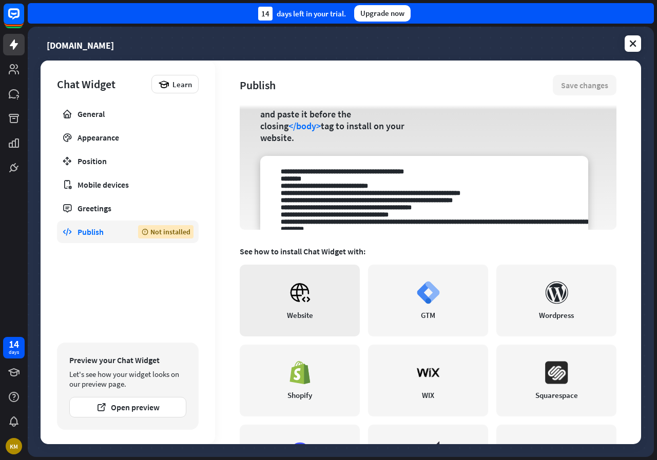
click at [308, 300] on icon at bounding box center [299, 292] width 23 height 23
click at [82, 108] on link "General" at bounding box center [128, 114] width 142 height 23
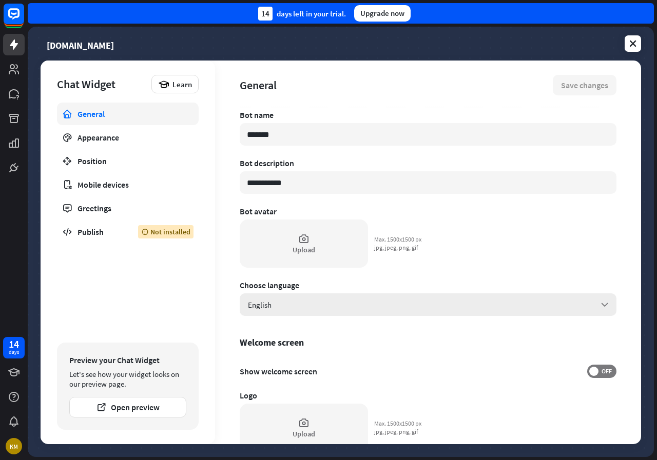
click at [316, 306] on div "English arrow_down" at bounding box center [428, 304] width 376 height 23
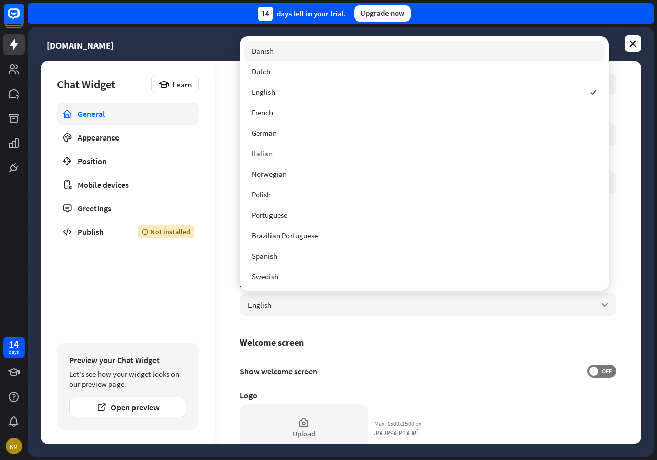
drag, startPoint x: 605, startPoint y: 100, endPoint x: 564, endPoint y: 63, distance: 54.8
click at [564, 63] on div "Danish Dutch English checked French German Italian Norwegian Polish Portuguese …" at bounding box center [424, 163] width 369 height 254
click at [375, 46] on div "Danish" at bounding box center [424, 51] width 361 height 21
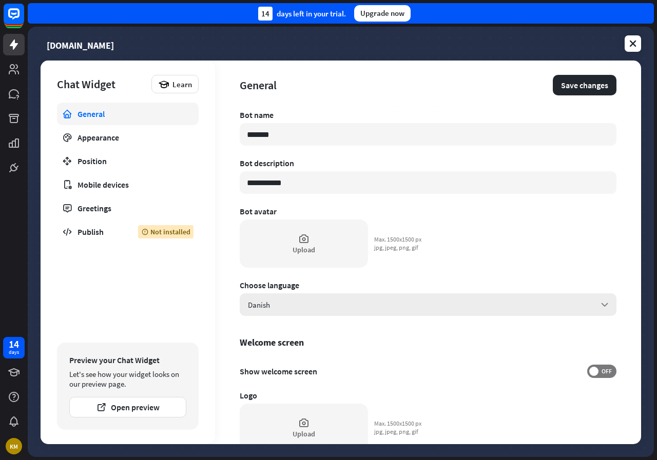
click at [337, 300] on div "Danish arrow_down" at bounding box center [428, 304] width 376 height 23
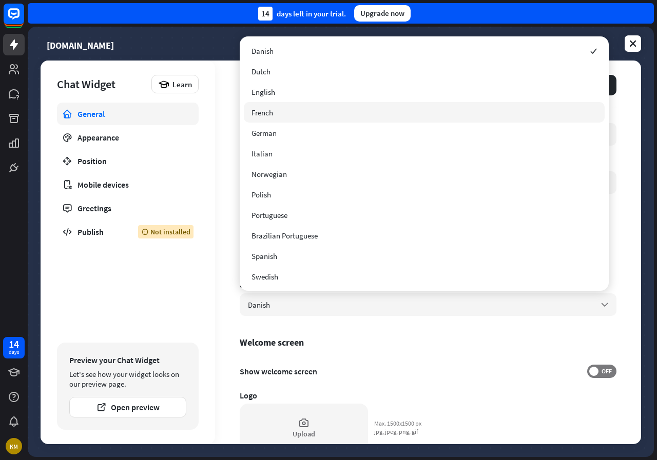
click at [267, 97] on div "English" at bounding box center [424, 92] width 361 height 21
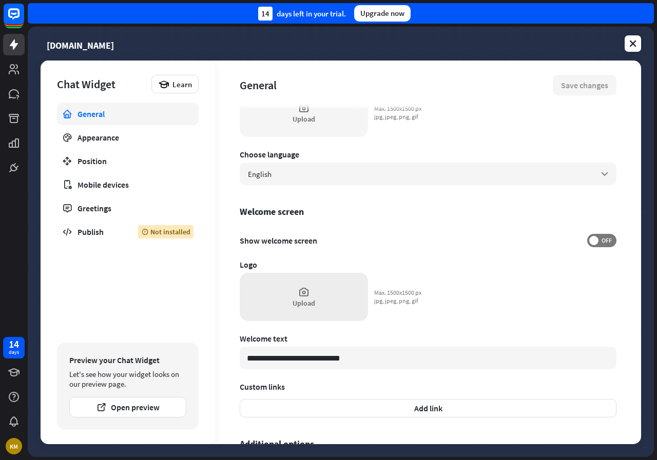
scroll to position [154, 0]
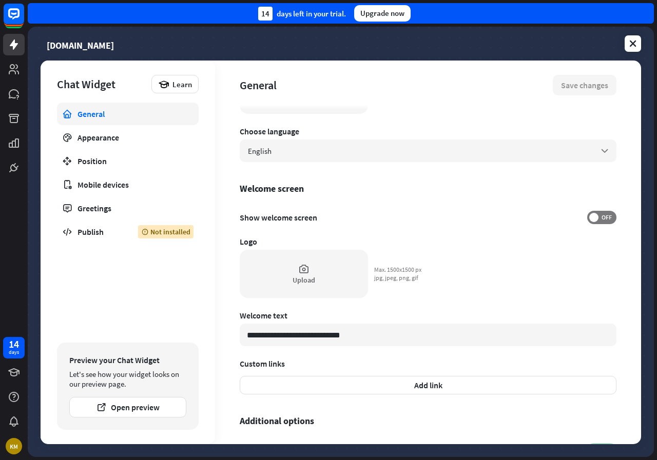
click at [588, 210] on div "**********" at bounding box center [428, 123] width 376 height 334
click at [589, 216] on span at bounding box center [593, 217] width 9 height 9
click at [589, 216] on span "ON" at bounding box center [597, 217] width 16 height 8
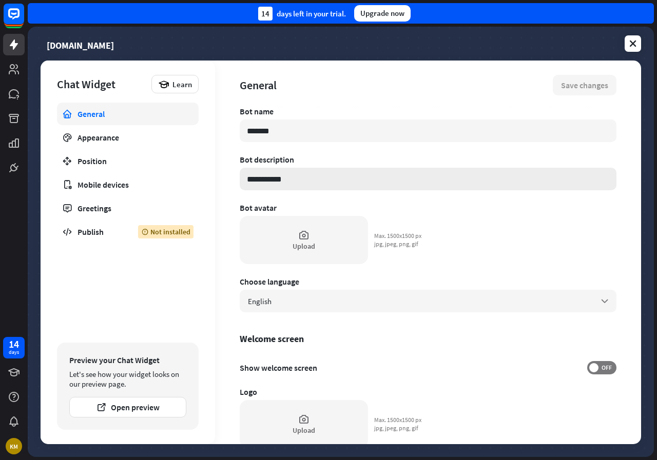
scroll to position [0, 0]
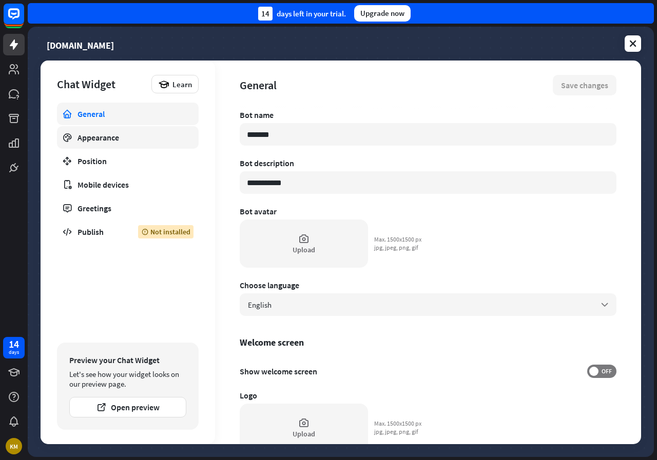
click at [116, 147] on link "Appearance" at bounding box center [128, 137] width 142 height 23
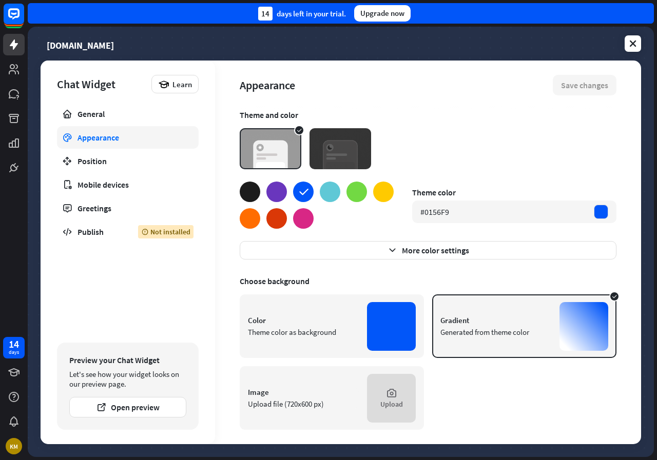
click at [332, 161] on img at bounding box center [340, 148] width 62 height 41
type textarea "*"
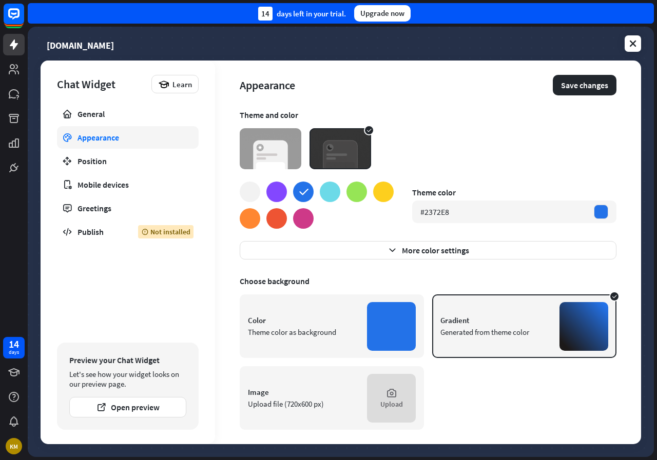
click at [569, 95] on div "Appearance Save changes" at bounding box center [428, 85] width 376 height 49
click at [571, 90] on button "Save changes" at bounding box center [584, 85] width 64 height 21
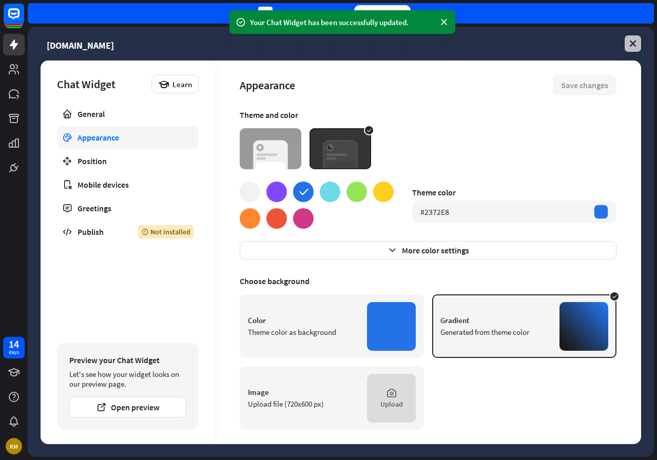
click at [636, 48] on icon at bounding box center [632, 43] width 10 height 10
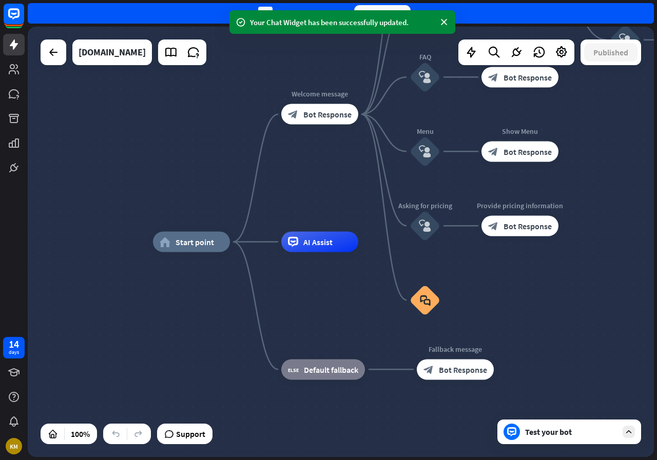
click at [568, 435] on div "Test your bot" at bounding box center [571, 432] width 92 height 10
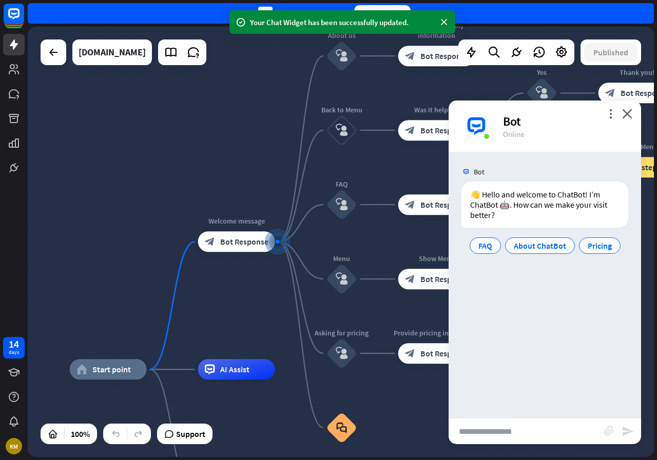
click at [499, 429] on input "text" at bounding box center [525, 432] width 155 height 26
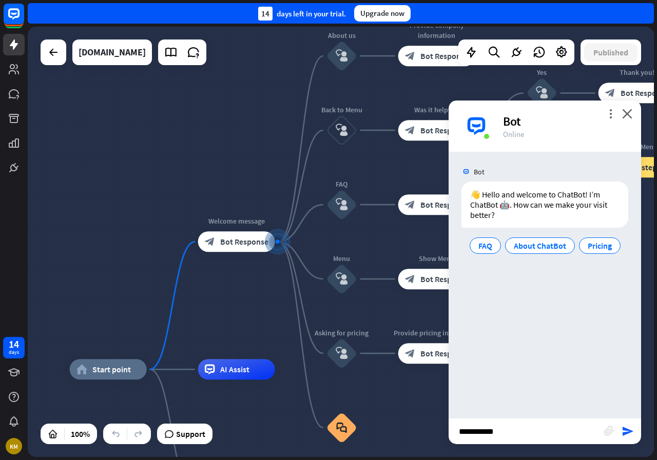
type input "**********"
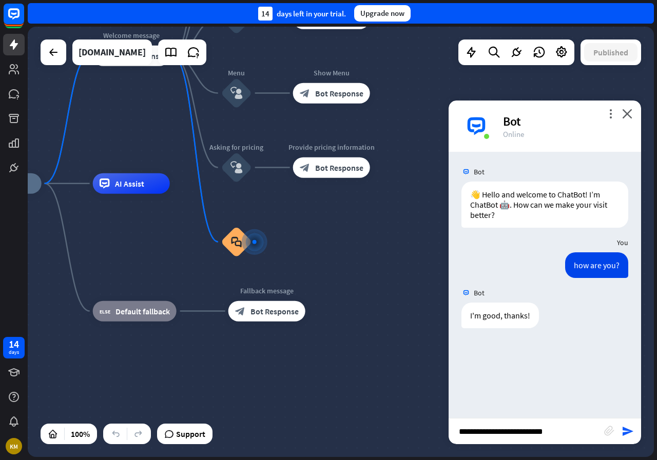
type input "**********"
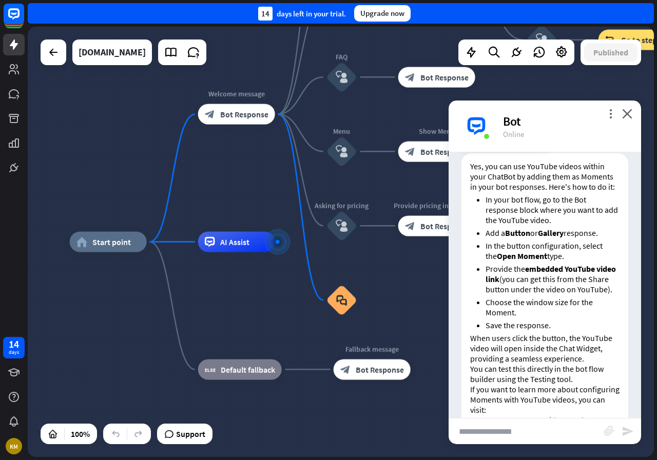
scroll to position [167, 0]
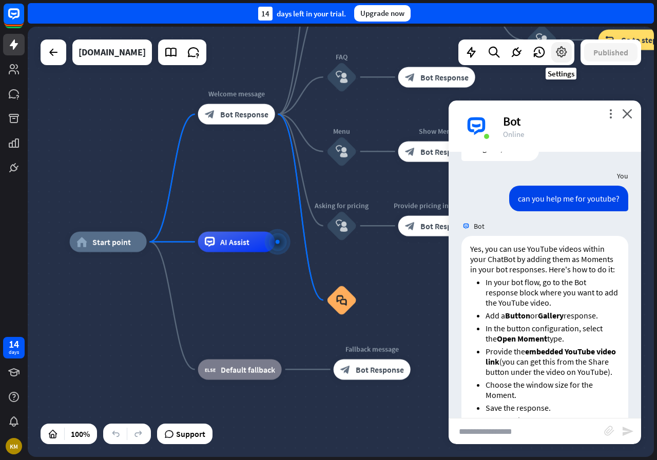
click at [559, 46] on icon at bounding box center [560, 52] width 13 height 13
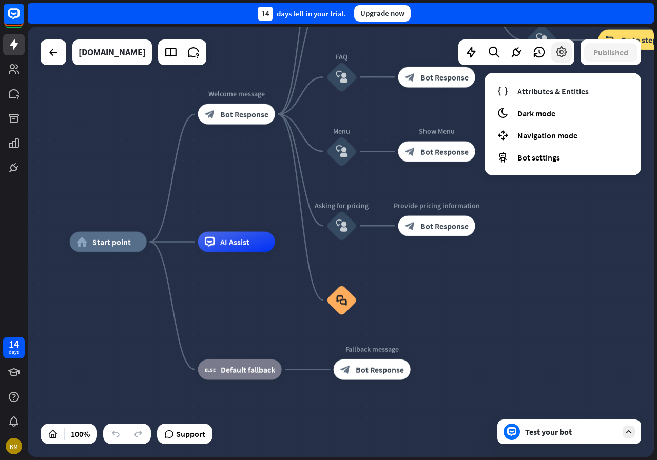
click at [559, 46] on icon at bounding box center [560, 52] width 13 height 13
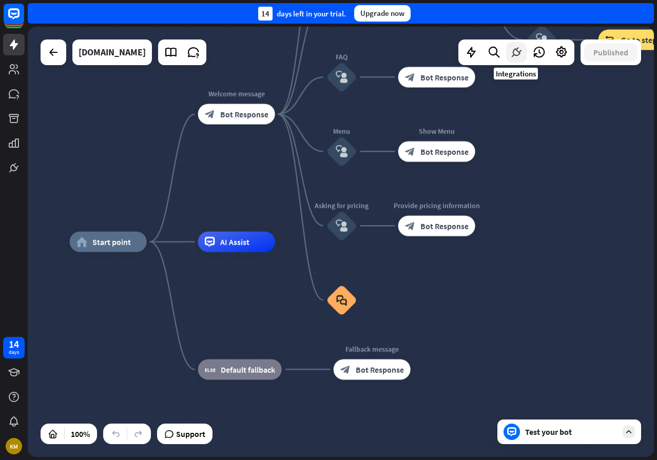
click at [513, 48] on icon at bounding box center [515, 52] width 13 height 13
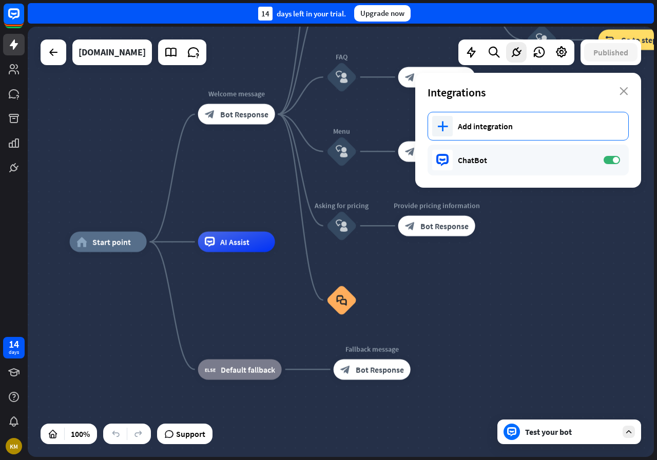
click at [464, 122] on div "Add integration" at bounding box center [538, 126] width 160 height 10
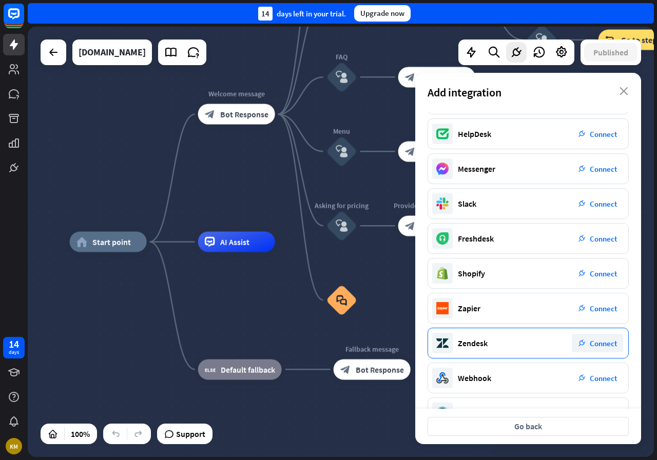
scroll to position [0, 0]
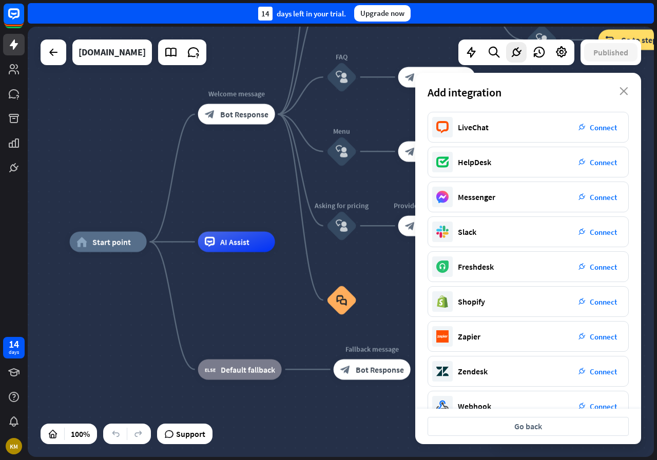
click at [621, 86] on div "Add integration close" at bounding box center [528, 92] width 226 height 39
click at [622, 88] on icon "close" at bounding box center [623, 91] width 9 height 8
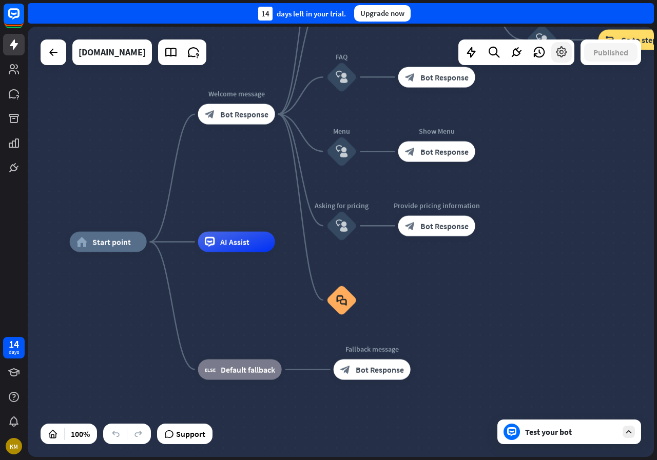
click at [559, 51] on icon at bounding box center [560, 52] width 13 height 13
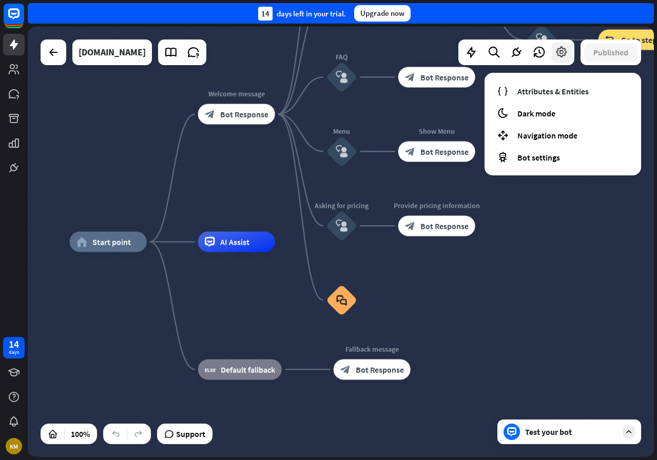
click at [559, 51] on icon at bounding box center [560, 52] width 13 height 13
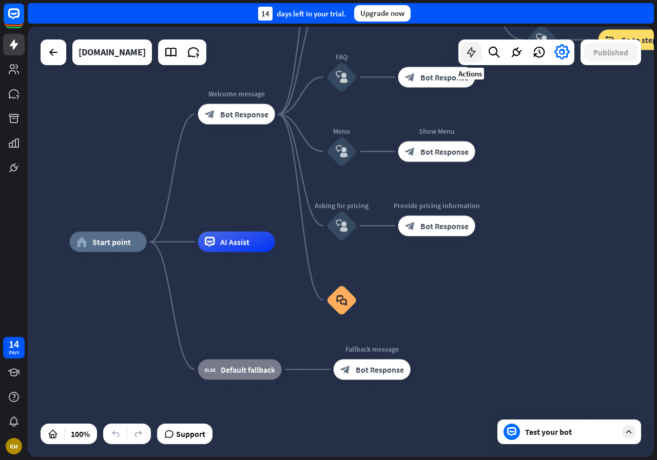
click at [476, 53] on icon at bounding box center [470, 52] width 13 height 13
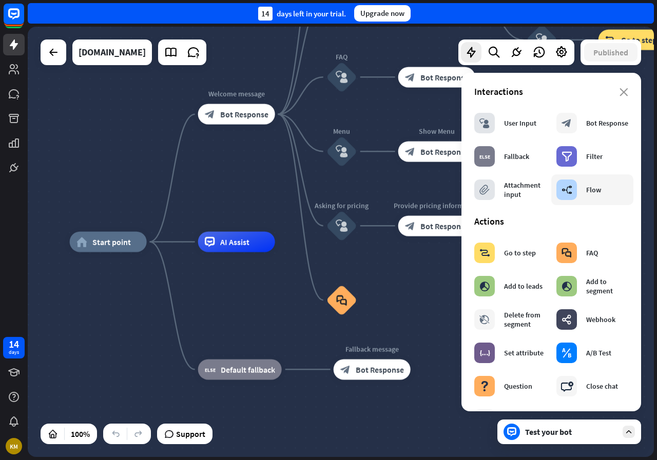
click at [576, 185] on div "builder_tree Flow" at bounding box center [578, 190] width 45 height 21
click at [576, 194] on div "builder_tree Flow" at bounding box center [578, 190] width 45 height 21
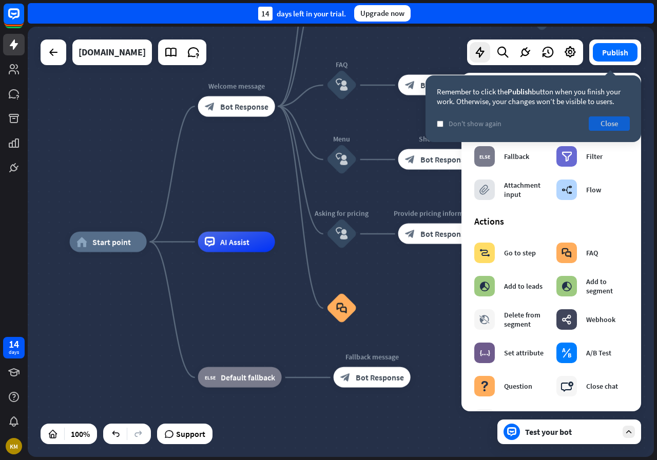
click at [620, 125] on button "Close" at bounding box center [608, 123] width 41 height 14
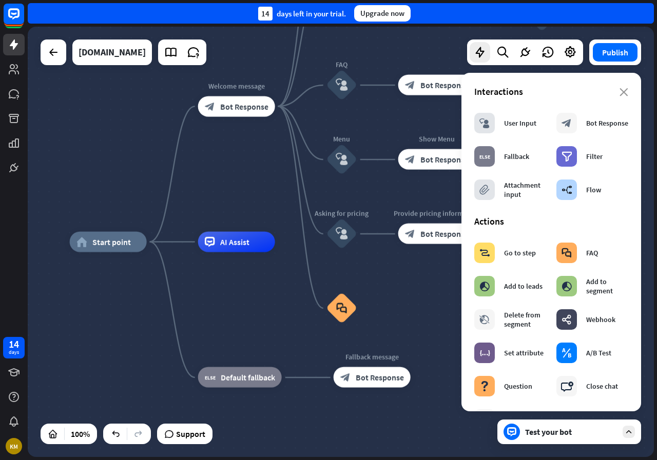
click at [617, 88] on div "Interactions" at bounding box center [551, 92] width 154 height 12
click at [619, 94] on icon "close" at bounding box center [623, 92] width 9 height 8
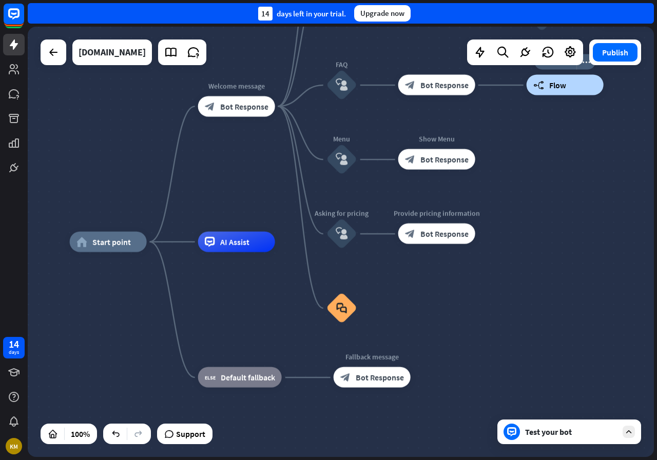
click at [541, 88] on icon "builder_tree" at bounding box center [538, 85] width 11 height 10
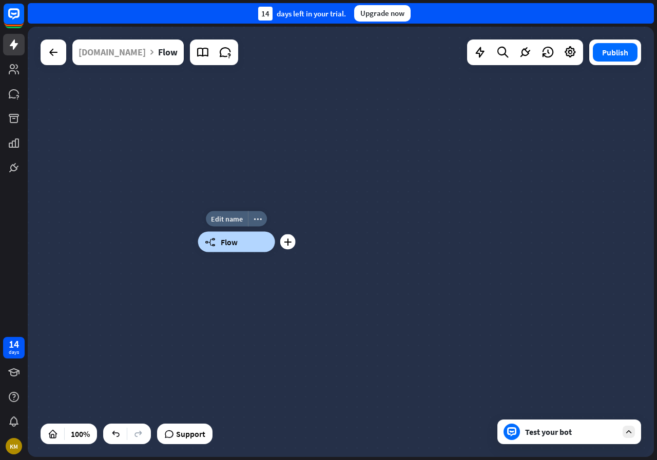
click at [242, 239] on div "builder_tree Flow" at bounding box center [236, 242] width 77 height 21
click at [291, 247] on div "plus" at bounding box center [287, 241] width 15 height 15
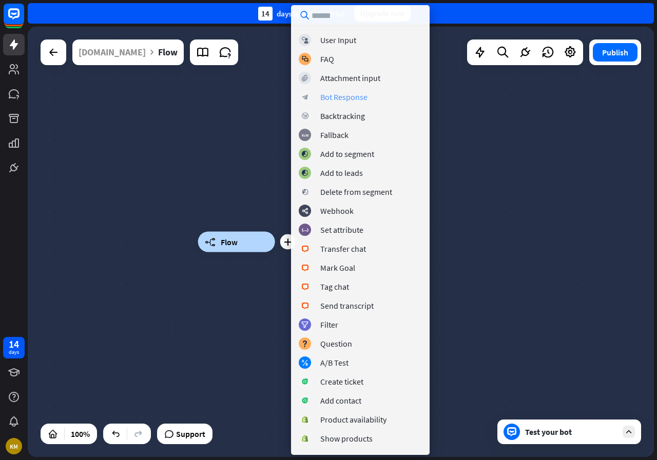
click at [334, 96] on div "Bot Response" at bounding box center [343, 97] width 47 height 10
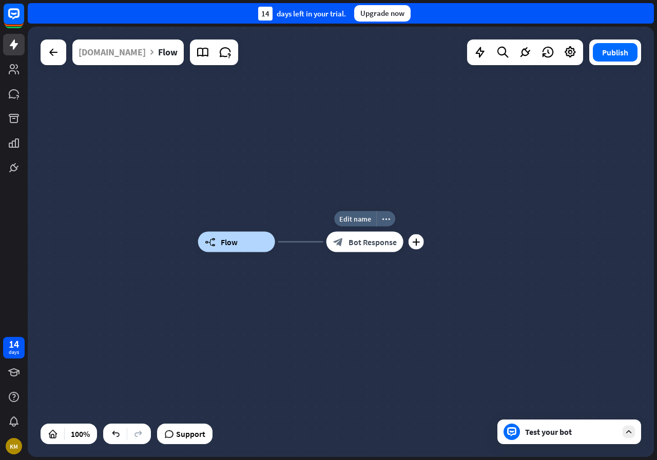
click at [367, 252] on div "block_bot_response Bot Response" at bounding box center [364, 242] width 77 height 21
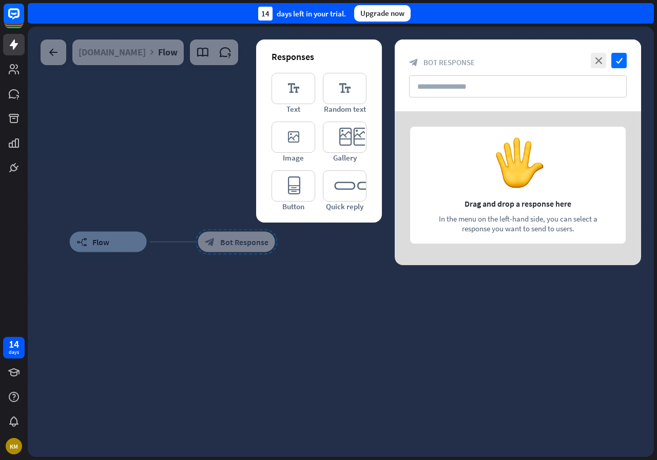
click at [360, 252] on div at bounding box center [341, 242] width 626 height 430
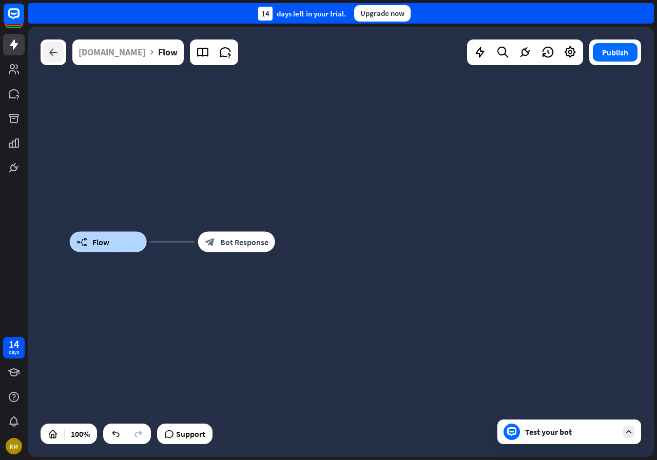
click at [49, 48] on icon at bounding box center [53, 52] width 12 height 12
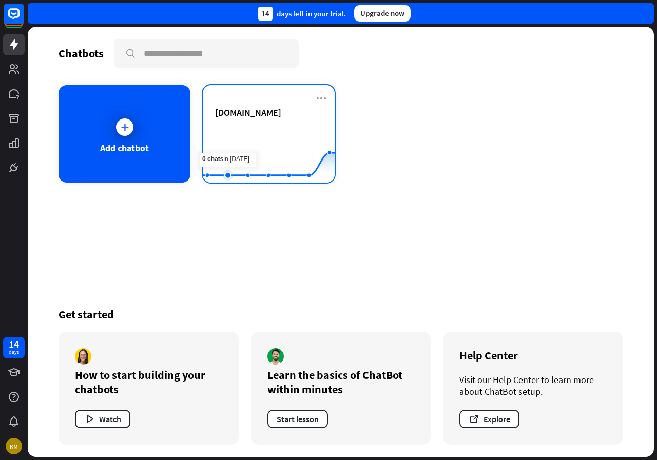
click at [228, 133] on rect at bounding box center [269, 157] width 132 height 64
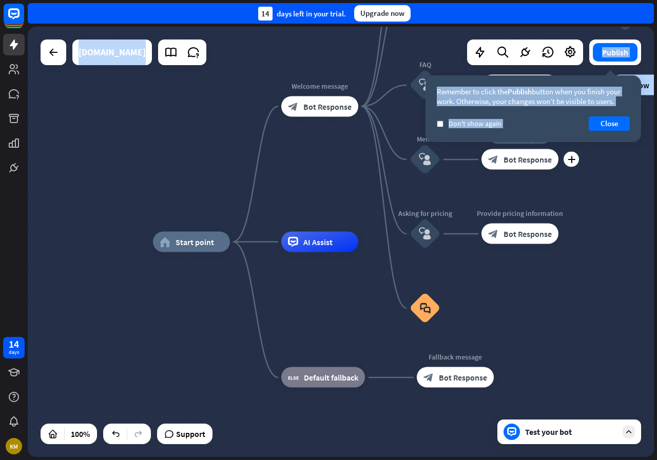
drag, startPoint x: 589, startPoint y: 150, endPoint x: 621, endPoint y: 173, distance: 39.3
click at [577, 160] on div "home_2 Start point Welcome message block_bot_response Bot Response About us blo…" at bounding box center [341, 242] width 626 height 430
click at [622, 174] on div "home_2 Start point Welcome message block_bot_response Bot Response About us blo…" at bounding box center [341, 242] width 626 height 430
click at [439, 126] on label "check" at bounding box center [439, 124] width 7 height 7
click at [601, 127] on button "Close" at bounding box center [608, 123] width 41 height 14
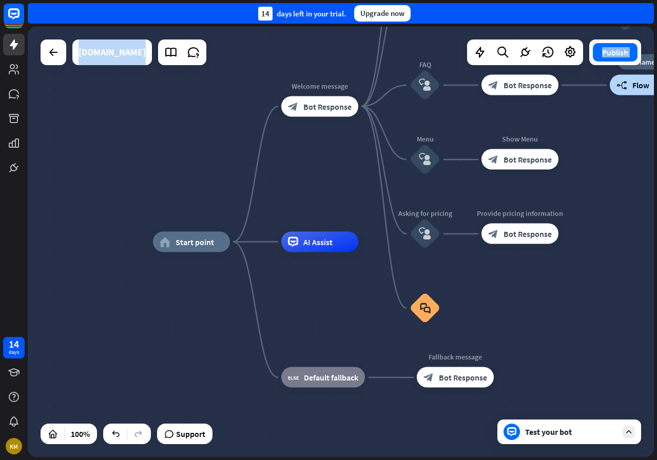
click at [632, 91] on div "builder_tree Flow" at bounding box center [647, 85] width 77 height 21
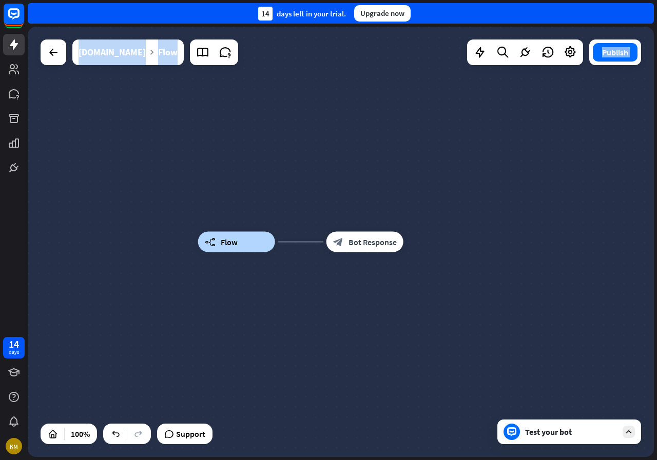
click at [157, 86] on div "builder_tree Flow block_bot_response Bot Response" at bounding box center [341, 242] width 626 height 430
click at [105, 47] on div "[DOMAIN_NAME]" at bounding box center [111, 52] width 67 height 26
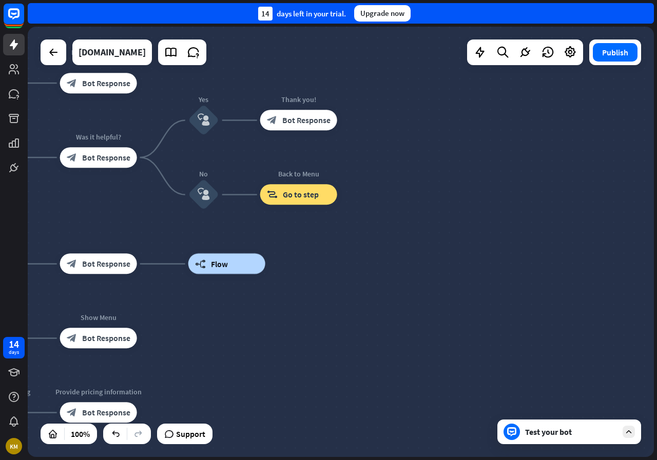
drag, startPoint x: 556, startPoint y: 172, endPoint x: 415, endPoint y: 223, distance: 149.3
click at [567, 180] on div "home_2 Start point Welcome message block_bot_response Bot Response About us blo…" at bounding box center [341, 242] width 626 height 430
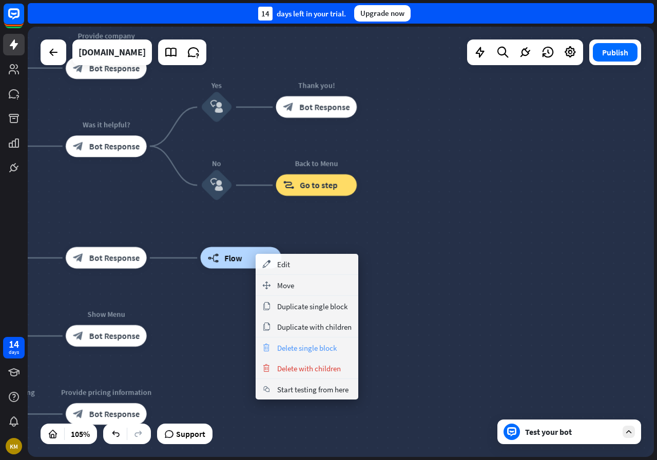
click at [302, 353] on div "trash Delete single block" at bounding box center [306, 348] width 103 height 21
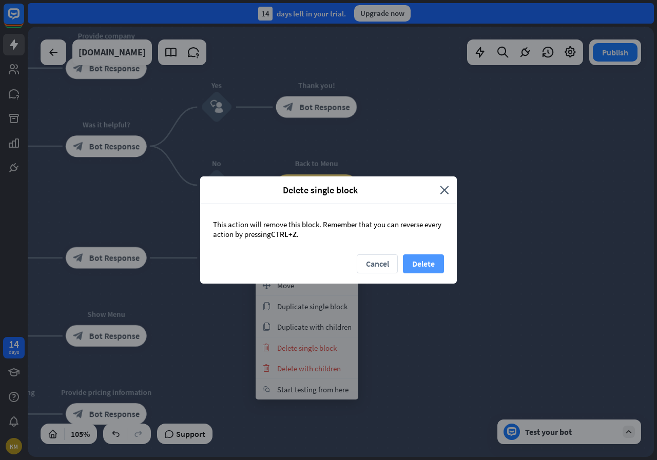
click at [406, 263] on button "Delete" at bounding box center [423, 263] width 41 height 19
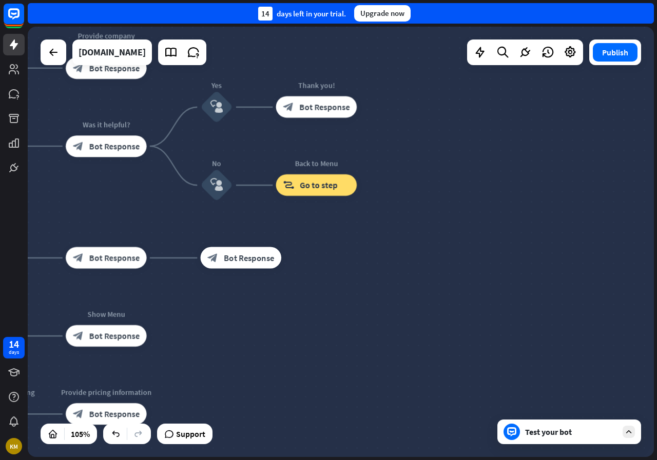
click at [559, 440] on div "Test your bot" at bounding box center [569, 432] width 144 height 25
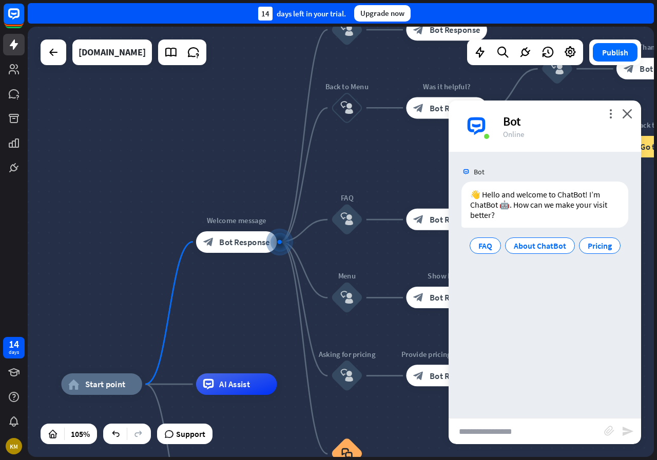
click at [492, 434] on input "text" at bounding box center [525, 432] width 155 height 26
type input "**********"
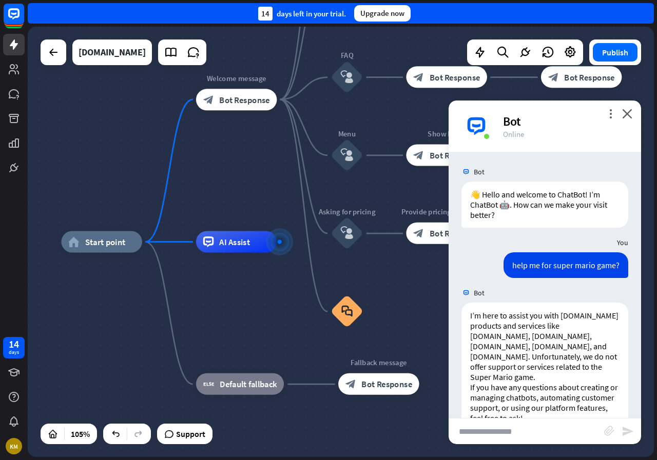
click at [610, 120] on div "Bot" at bounding box center [566, 121] width 126 height 16
click at [610, 109] on icon "more_vert" at bounding box center [610, 114] width 10 height 10
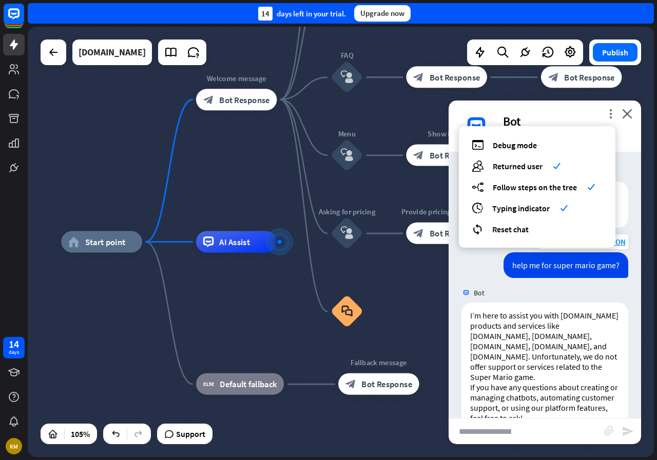
click at [503, 263] on div "help me for super mario game?" at bounding box center [565, 265] width 125 height 26
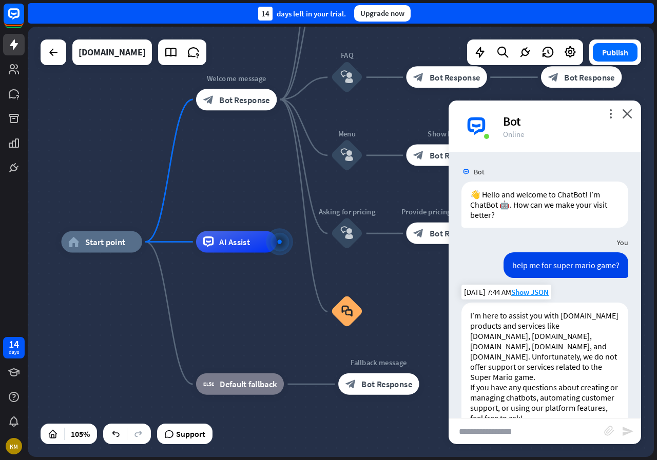
scroll to position [28, 0]
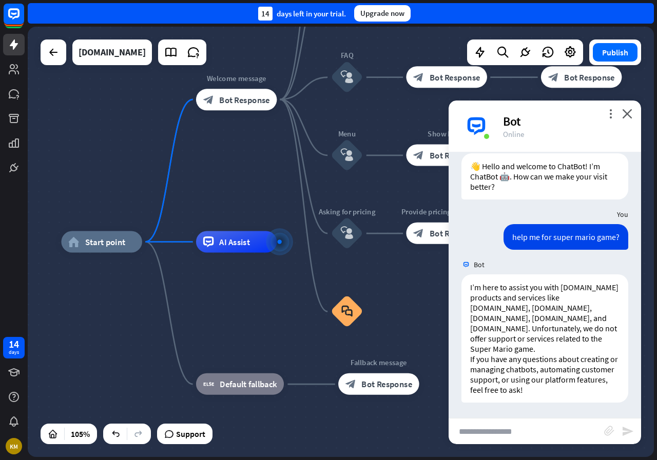
click at [486, 432] on input "text" at bounding box center [525, 432] width 155 height 26
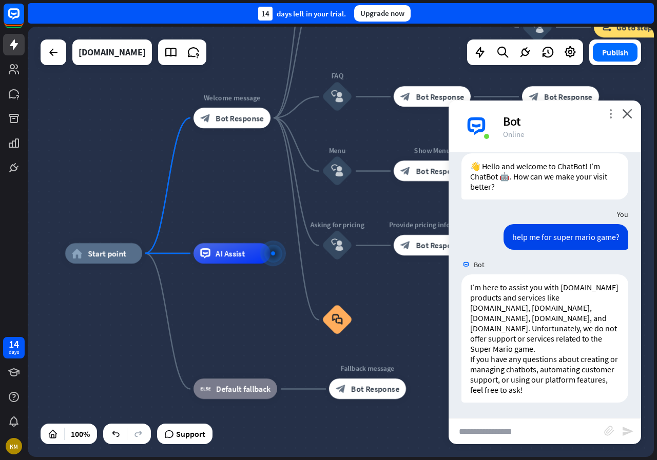
click at [613, 116] on icon "more_vert" at bounding box center [610, 114] width 10 height 10
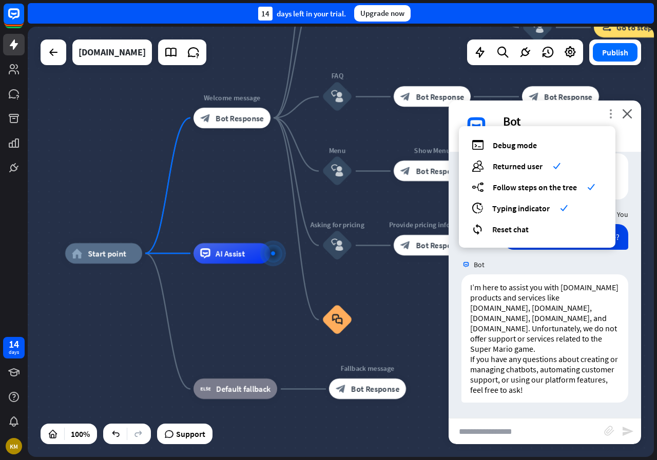
click at [613, 116] on icon "more_vert" at bounding box center [610, 114] width 10 height 10
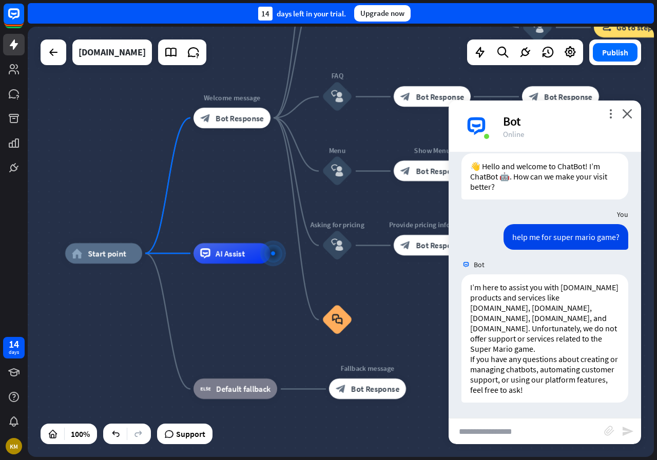
click at [503, 433] on input "text" at bounding box center [525, 432] width 155 height 26
type input "**********"
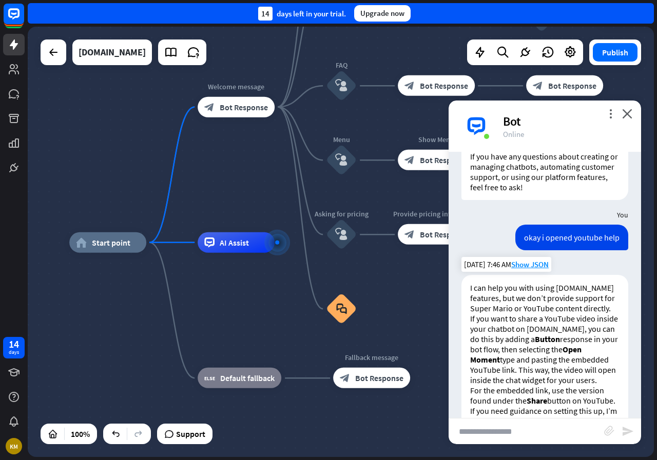
scroll to position [293, 0]
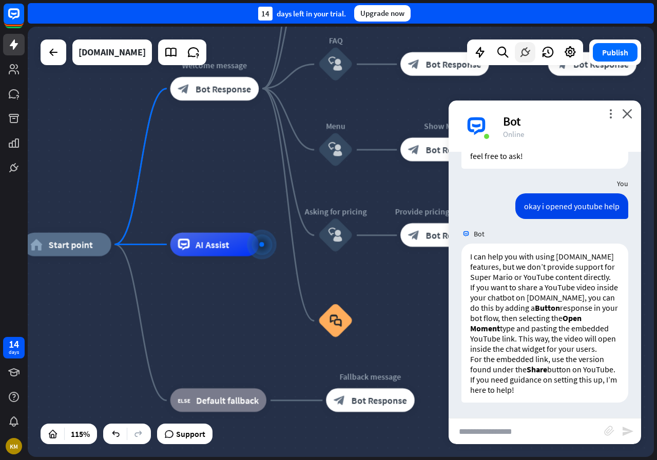
click at [519, 50] on icon at bounding box center [524, 52] width 13 height 13
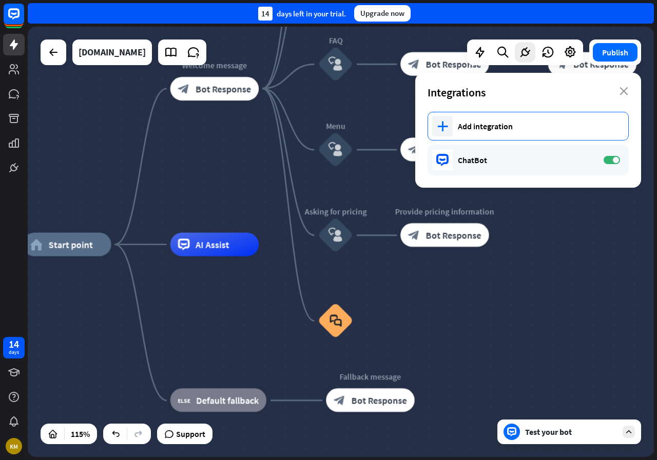
click at [492, 122] on div "Add integration" at bounding box center [538, 126] width 160 height 10
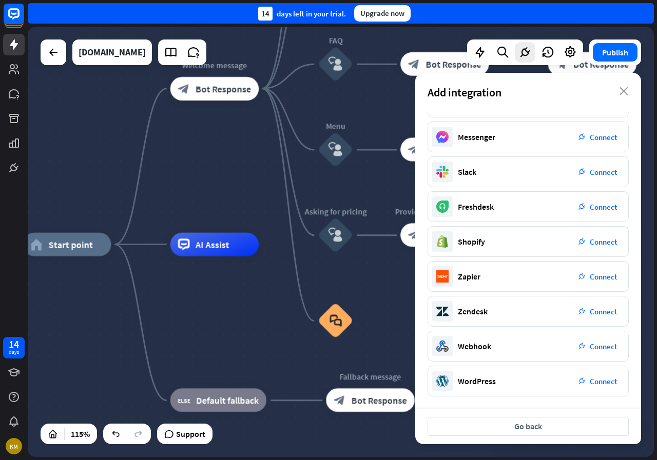
scroll to position [0, 0]
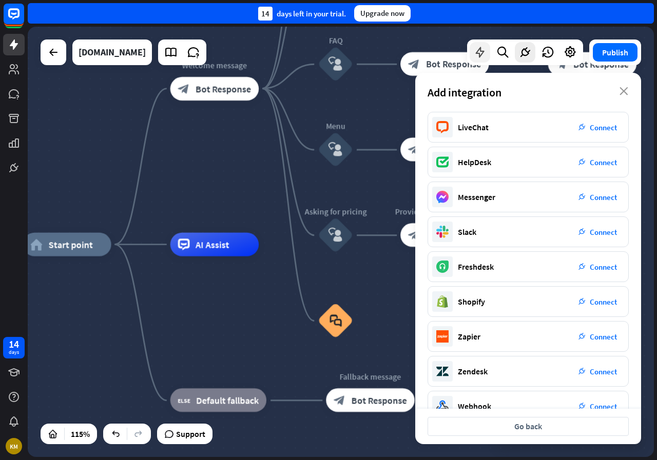
click at [483, 51] on icon at bounding box center [479, 52] width 13 height 13
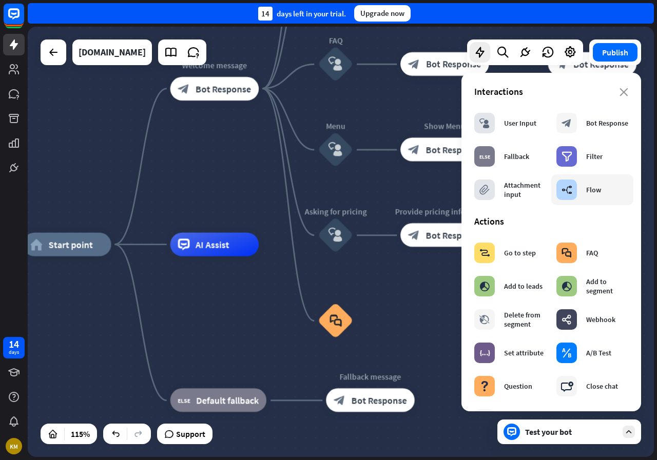
click at [592, 192] on div "Flow" at bounding box center [593, 189] width 15 height 9
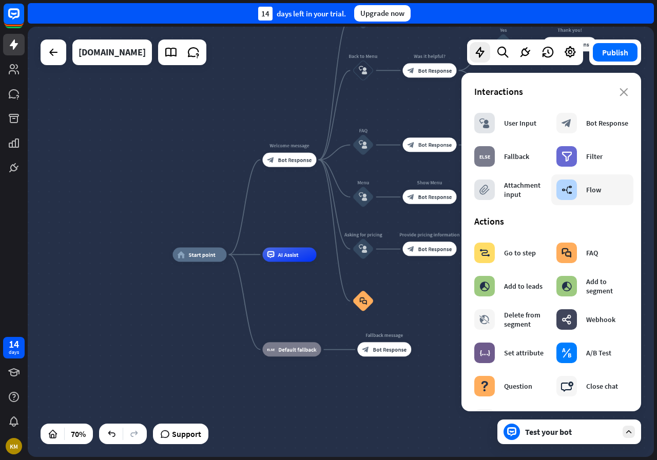
click at [593, 196] on div "builder_tree Flow" at bounding box center [578, 190] width 45 height 21
click at [579, 198] on div "builder_tree Flow" at bounding box center [578, 190] width 45 height 21
click at [619, 91] on icon "close" at bounding box center [623, 92] width 9 height 8
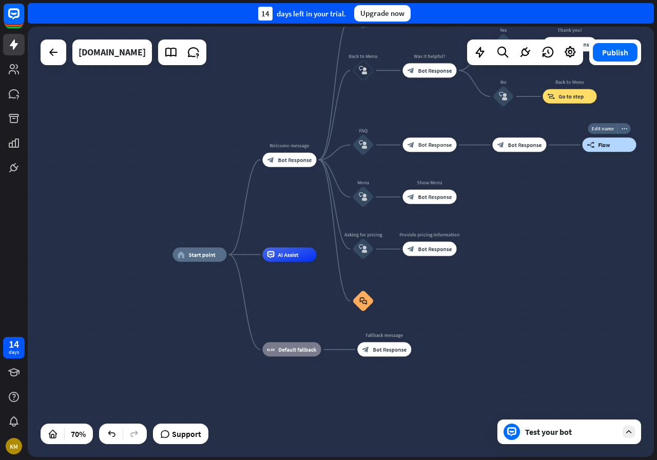
click at [596, 147] on div "builder_tree Flow" at bounding box center [609, 145] width 54 height 14
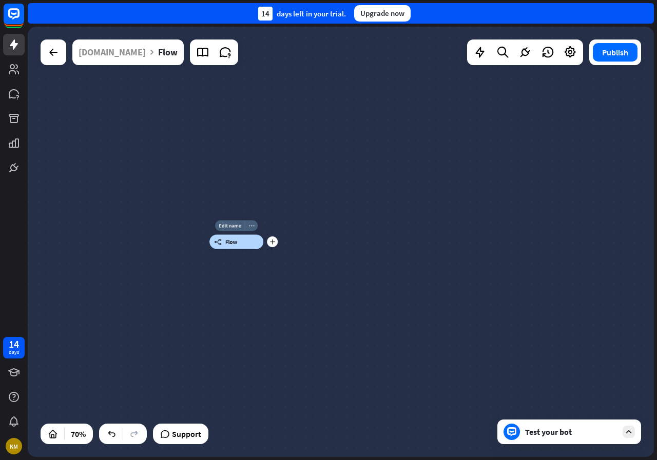
click at [255, 227] on div "more_horiz" at bounding box center [250, 226] width 13 height 11
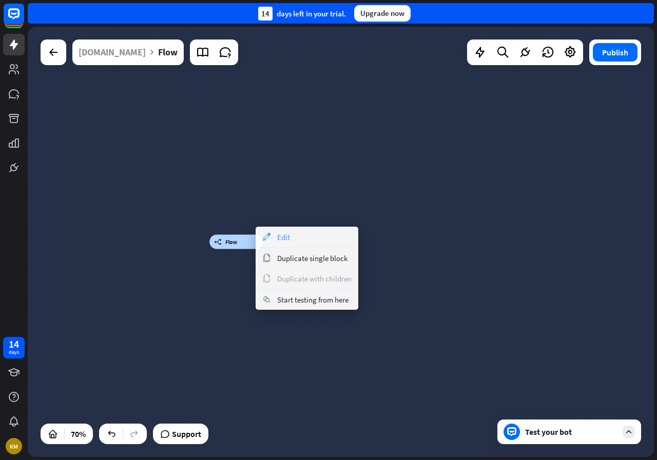
click at [272, 235] on div "appearance Edit" at bounding box center [306, 237] width 103 height 21
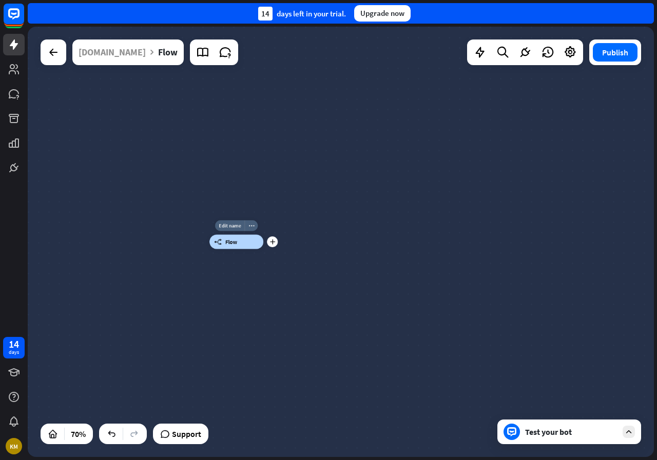
click at [263, 249] on div "Edit name more_horiz plus builder_tree Flow" at bounding box center [236, 242] width 54 height 14
click at [328, 323] on div "Edit name more_horiz builder_tree Flow" at bounding box center [428, 392] width 438 height 301
click at [592, 433] on div "Test your bot" at bounding box center [571, 432] width 92 height 10
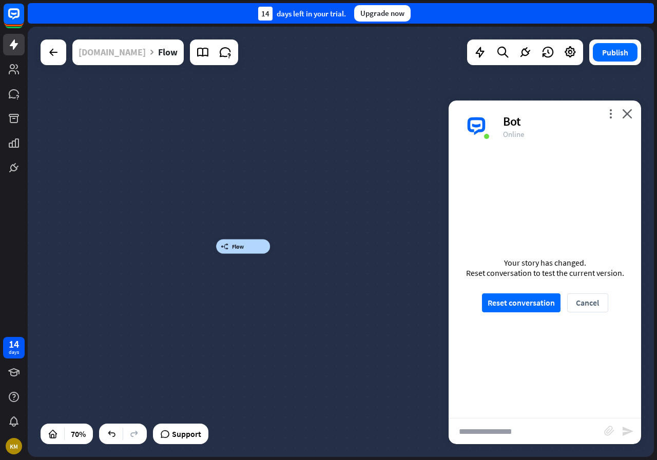
click at [90, 57] on div "[DOMAIN_NAME]" at bounding box center [111, 52] width 67 height 26
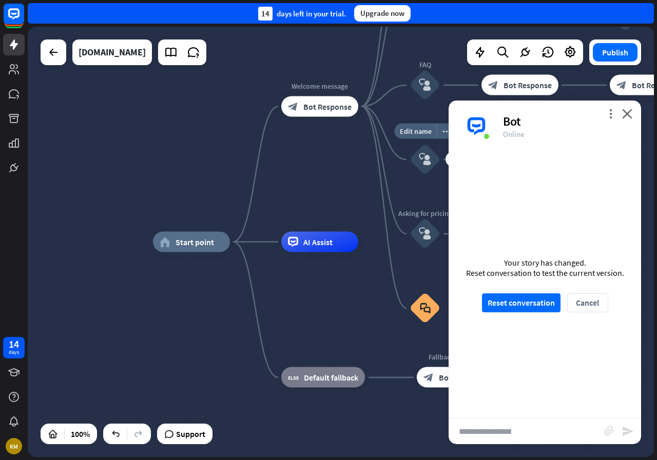
click at [366, 186] on div "home_2 Start point Welcome message block_bot_response Bot Response About us blo…" at bounding box center [341, 242] width 626 height 430
click at [613, 112] on icon "more_vert" at bounding box center [610, 114] width 10 height 10
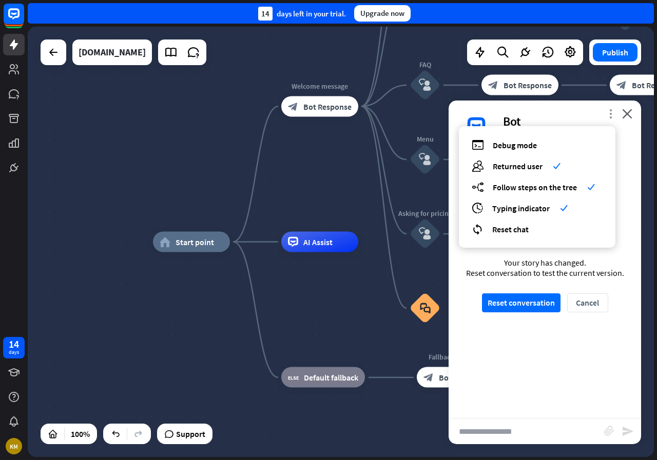
click at [613, 112] on icon "more_vert" at bounding box center [610, 114] width 10 height 10
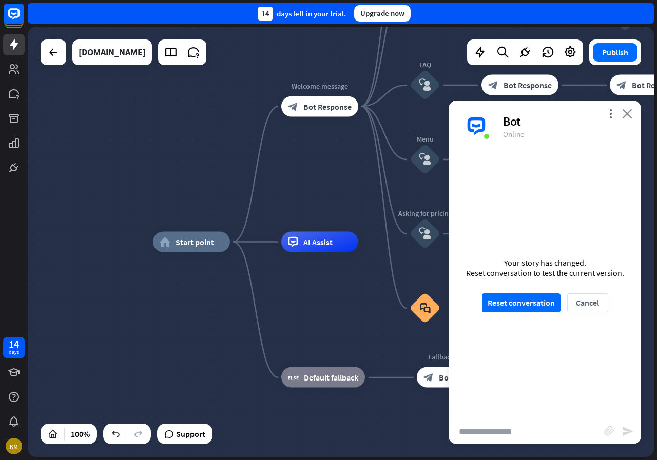
click at [625, 117] on icon "close" at bounding box center [627, 114] width 10 height 10
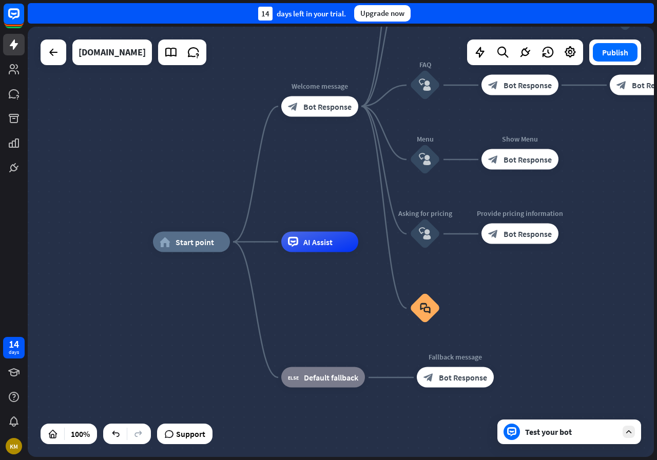
click at [580, 443] on div "Test your bot" at bounding box center [569, 432] width 144 height 25
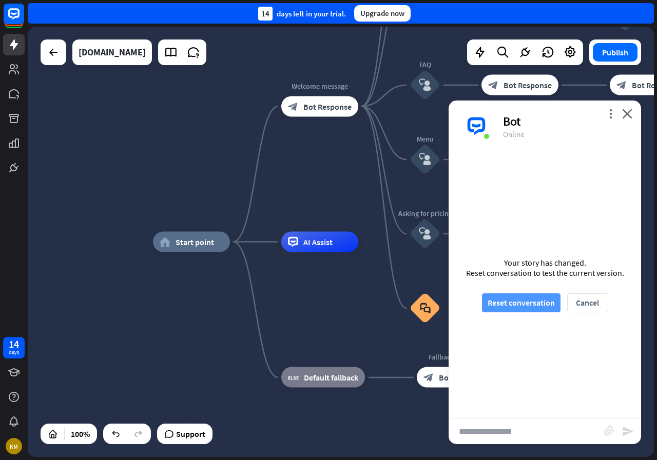
click at [530, 310] on button "Reset conversation" at bounding box center [521, 302] width 78 height 19
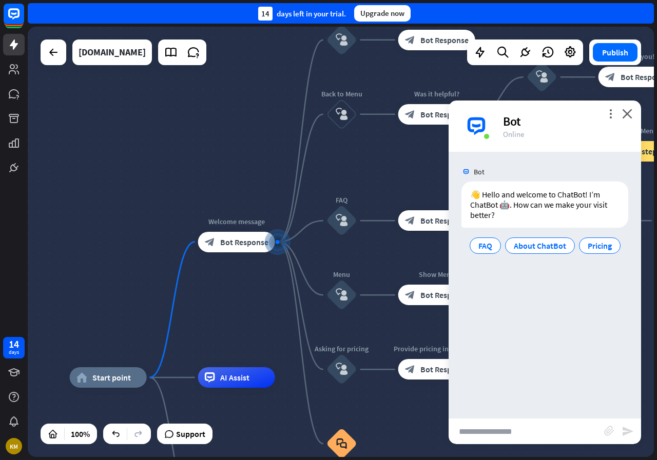
click at [272, 181] on div "home_2 Start point Welcome message block_bot_response Bot Response About us blo…" at bounding box center [341, 242] width 626 height 430
